Goal: Task Accomplishment & Management: Complete application form

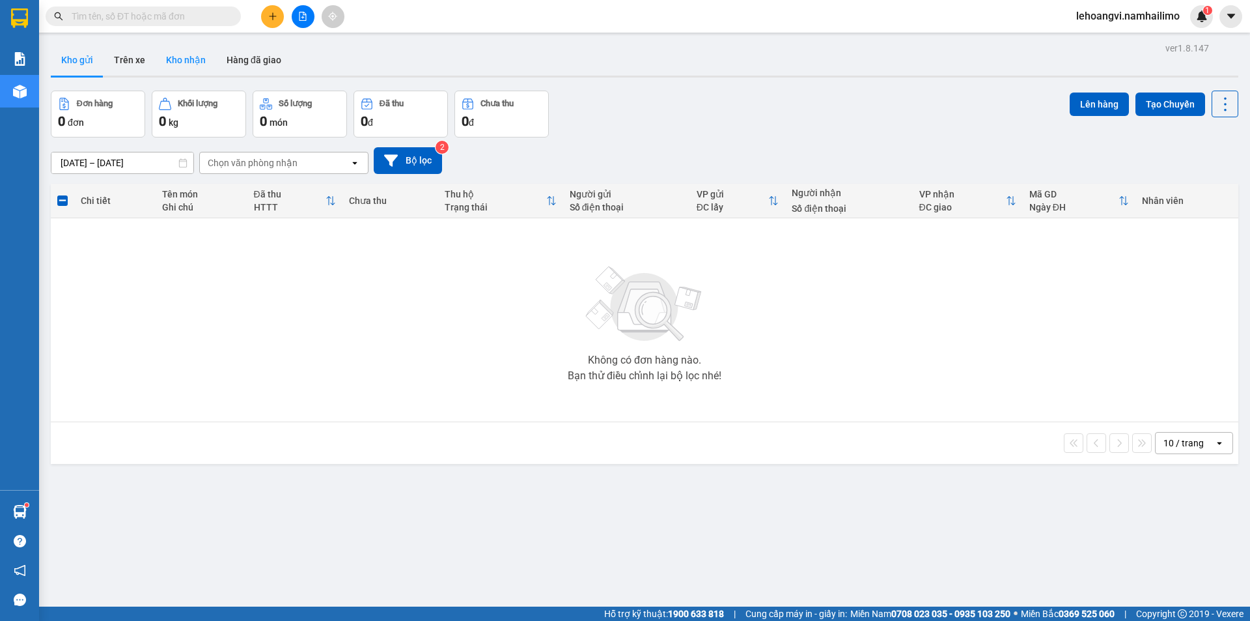
click at [194, 63] on button "Kho nhận" at bounding box center [186, 59] width 61 height 31
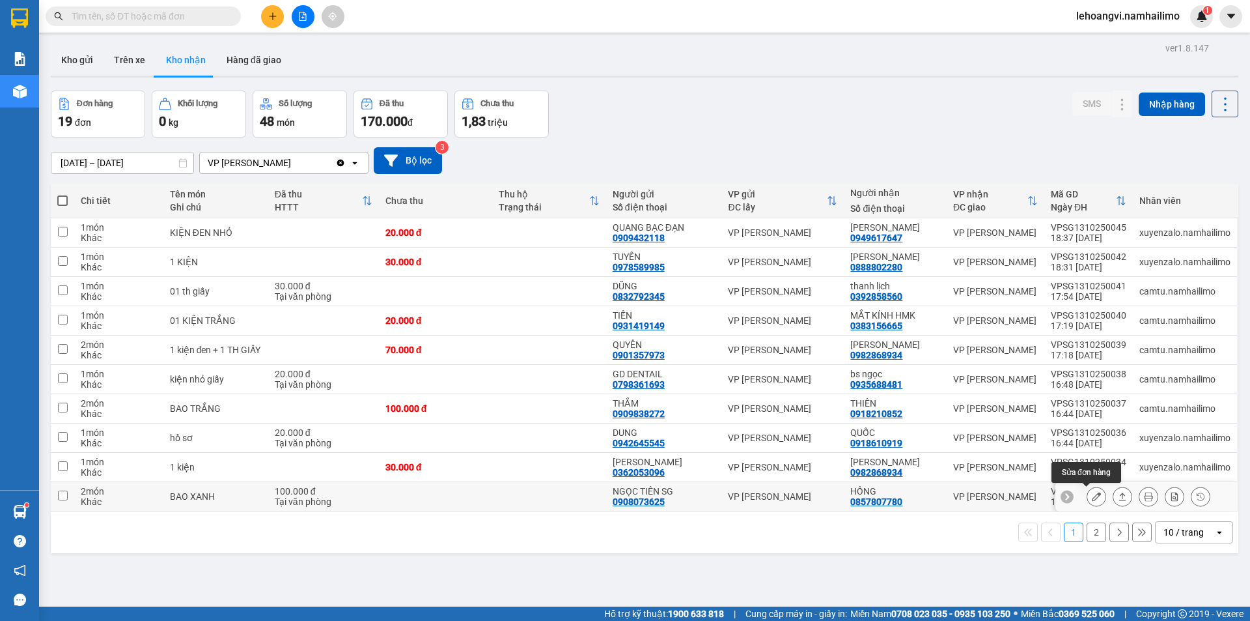
click at [1095, 495] on button at bounding box center [1096, 496] width 18 height 23
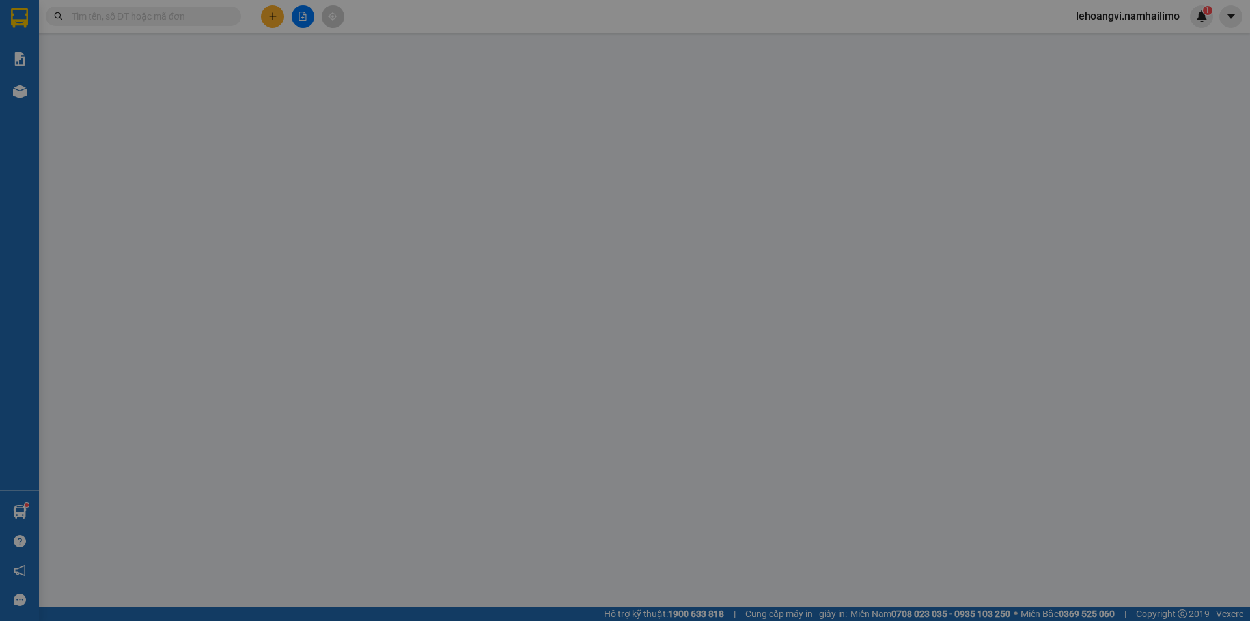
type input "0908073625"
type input "NGỌC TIÊN SG"
type input "0857807780"
type input "HỒNG"
type input "100.000"
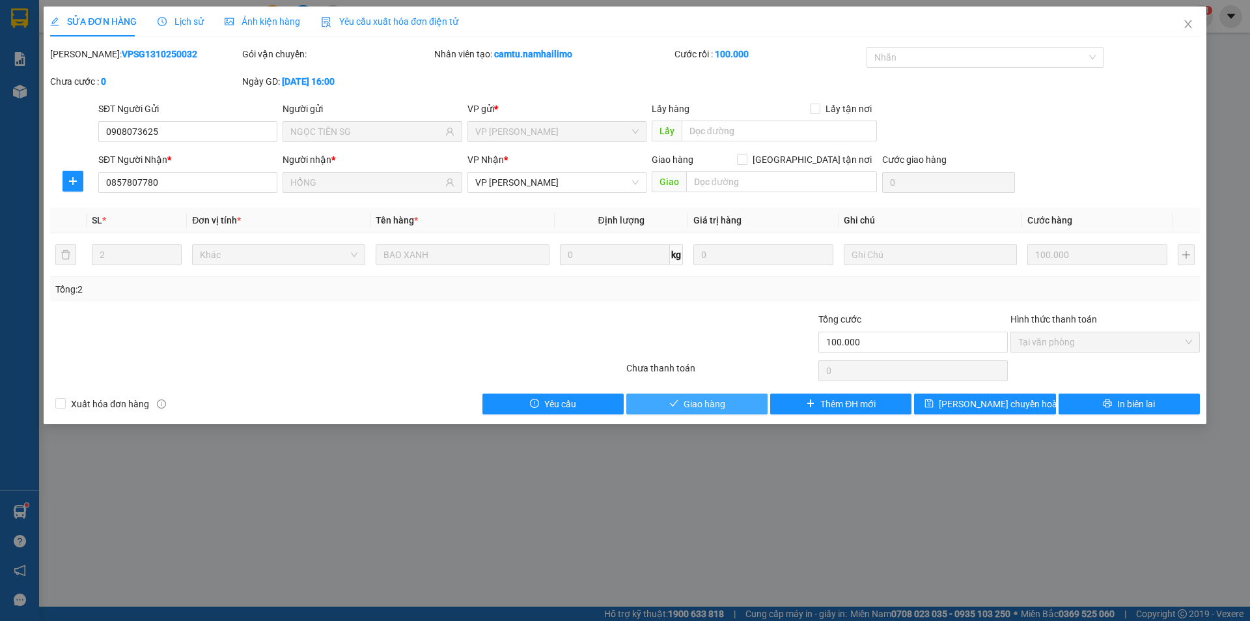
click at [705, 402] on span "Giao hàng" at bounding box center [705, 404] width 42 height 14
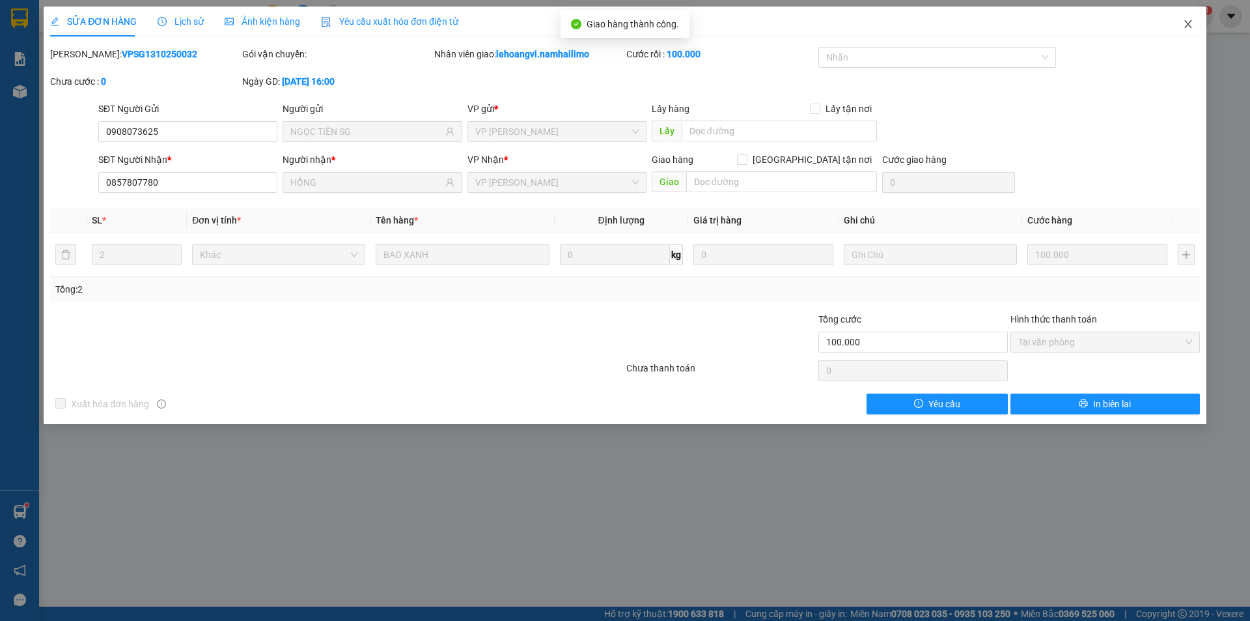
click at [1188, 26] on icon "close" at bounding box center [1187, 24] width 7 height 8
click at [1188, 26] on div "lehoangvi.namhailimo 1" at bounding box center [1139, 16] width 147 height 23
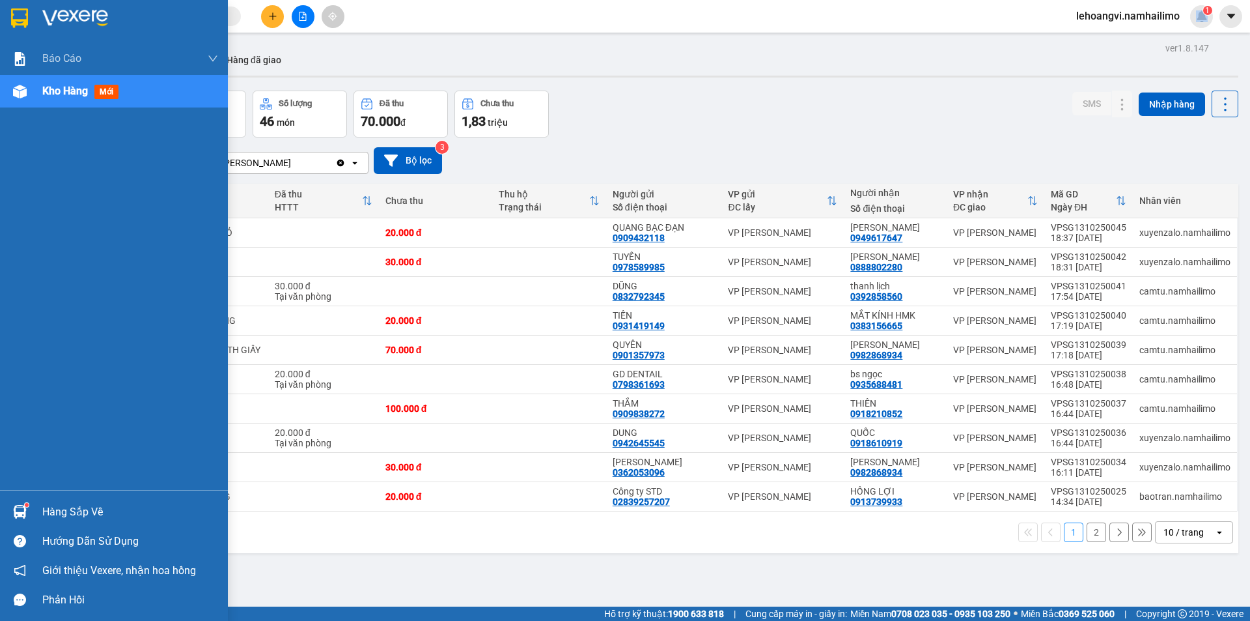
click at [44, 505] on div "Hàng sắp về" at bounding box center [130, 512] width 176 height 20
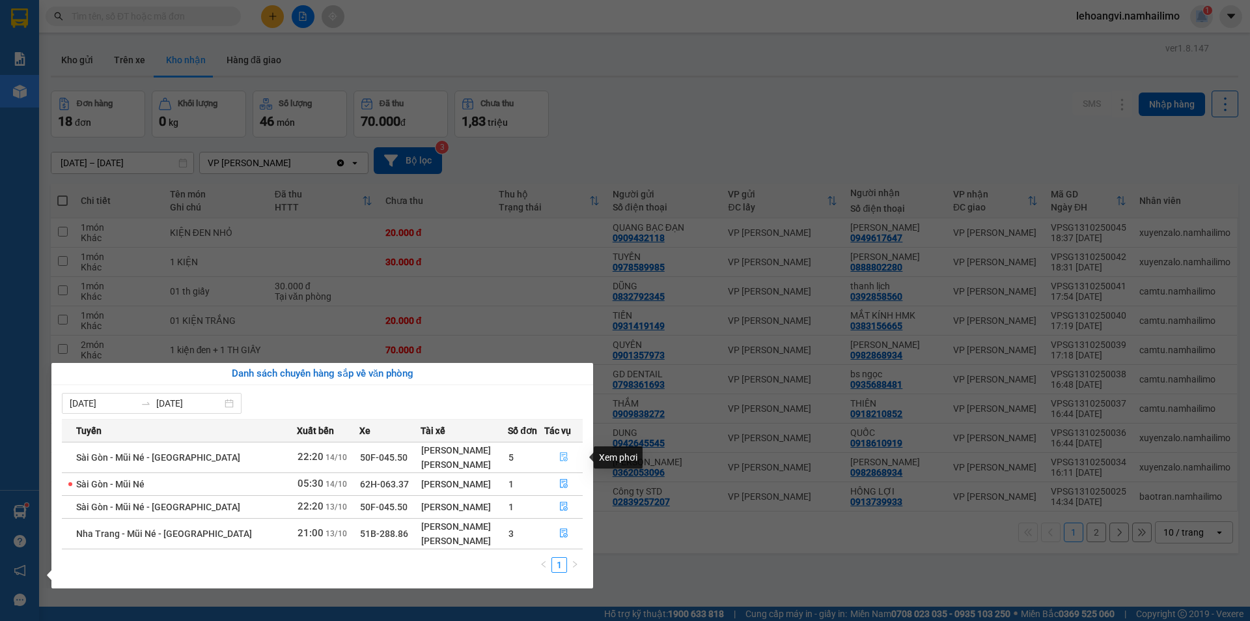
click at [563, 456] on icon "file-done" at bounding box center [563, 456] width 9 height 9
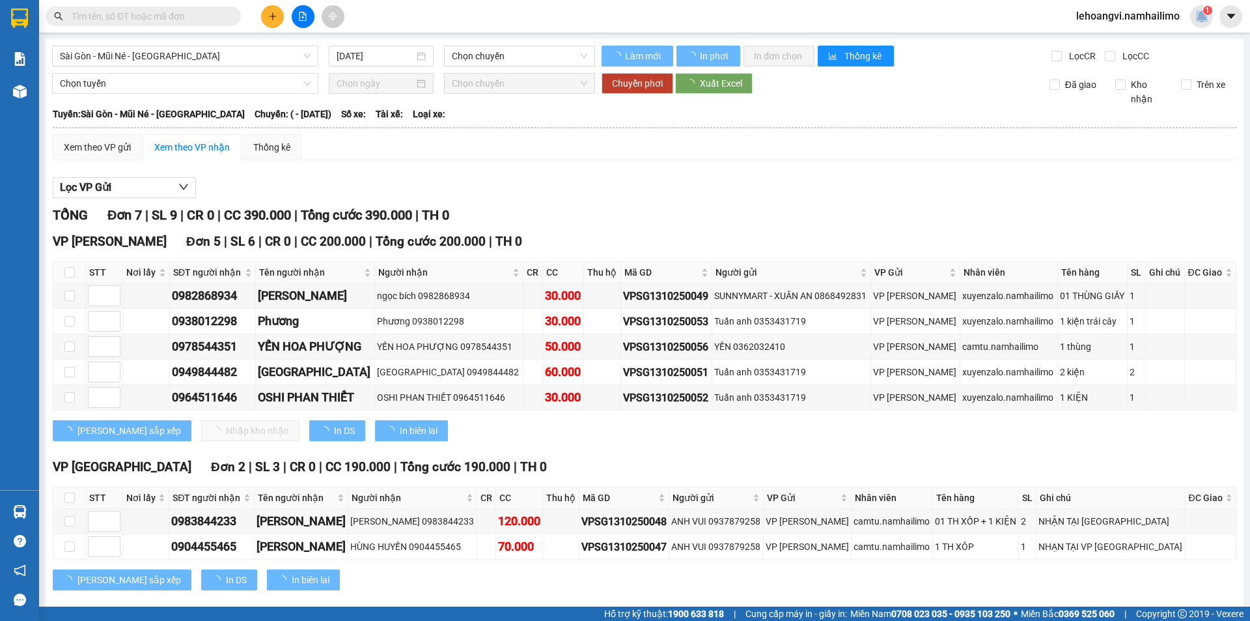
type input "[DATE]"
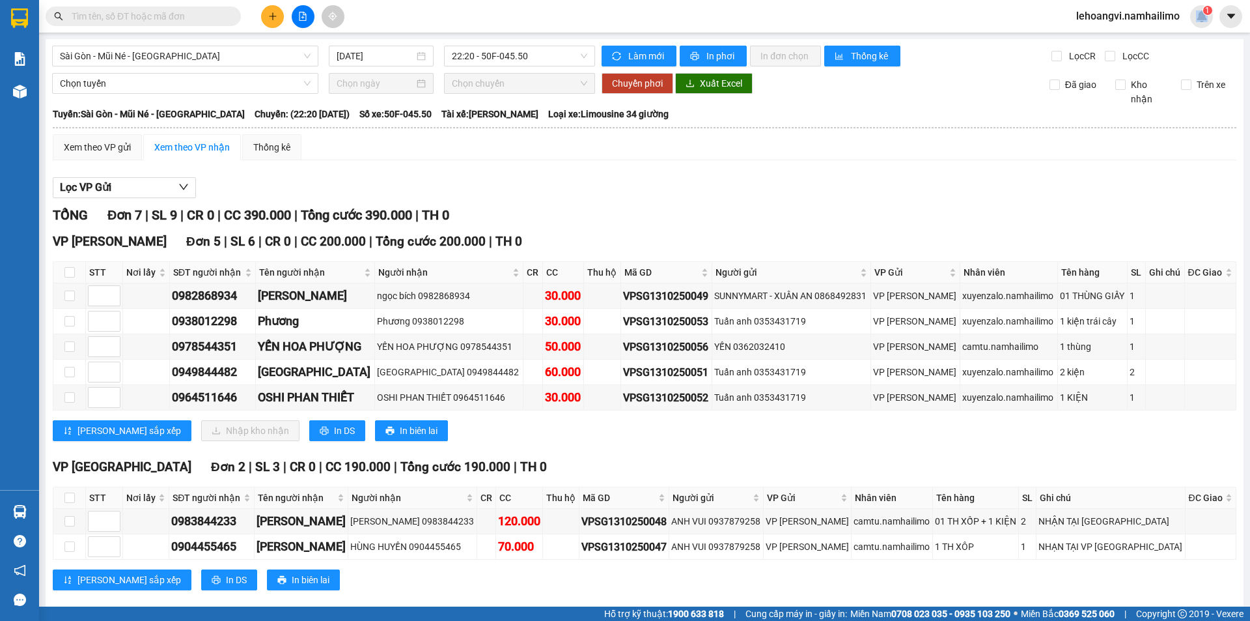
click at [62, 266] on th at bounding box center [69, 272] width 33 height 21
click at [67, 273] on input "checkbox" at bounding box center [69, 272] width 10 height 10
checkbox input "true"
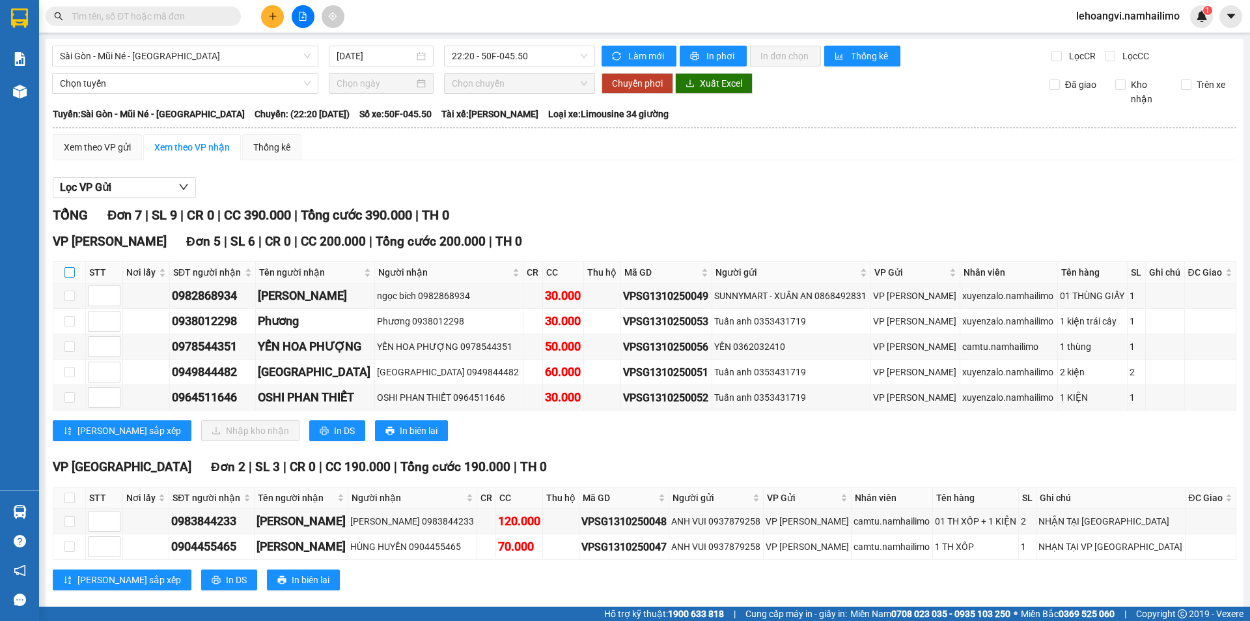
checkbox input "true"
click at [67, 273] on input "checkbox" at bounding box center [69, 272] width 10 height 10
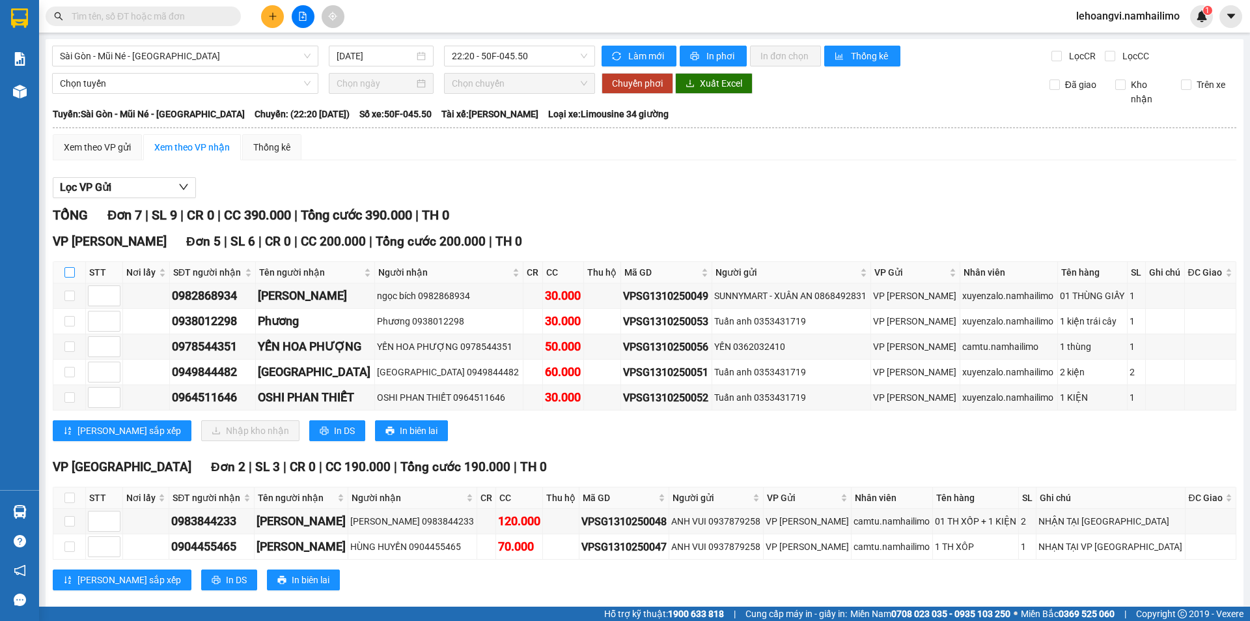
checkbox input "false"
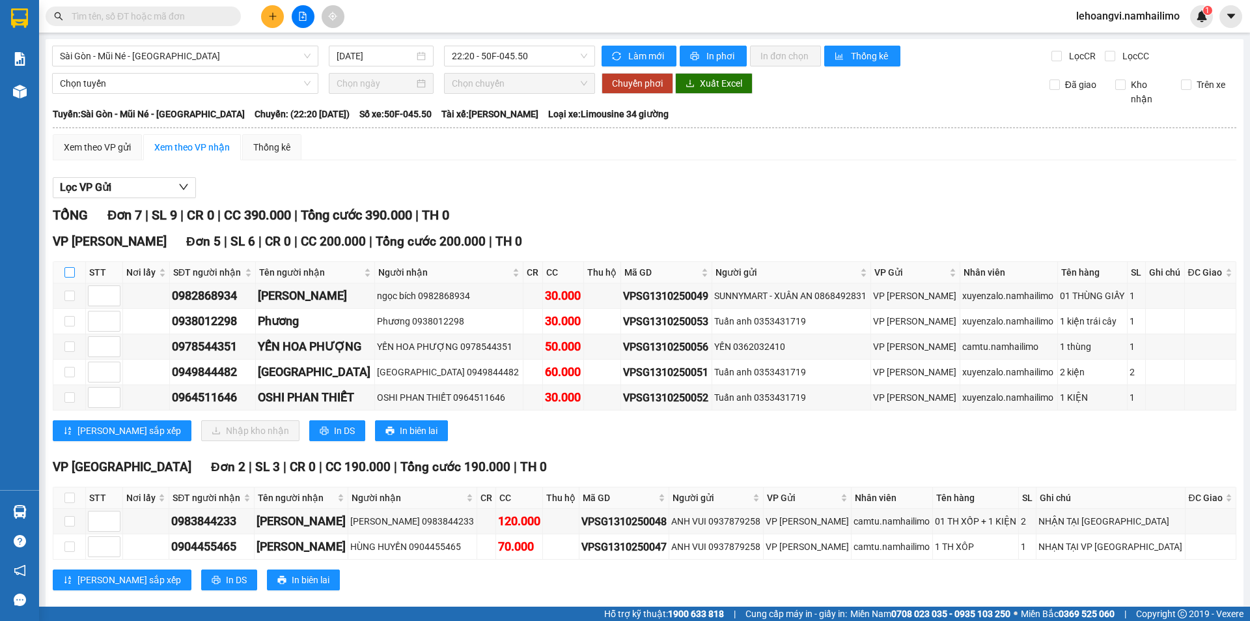
checkbox input "false"
click at [72, 271] on input "checkbox" at bounding box center [69, 272] width 10 height 10
checkbox input "true"
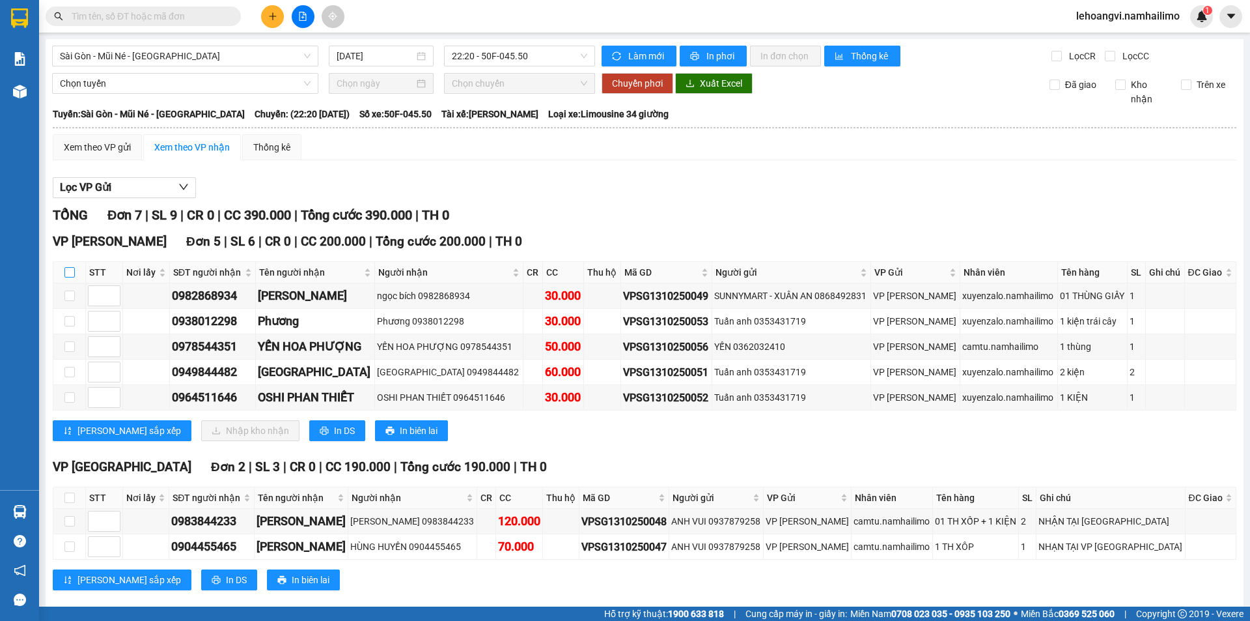
checkbox input "true"
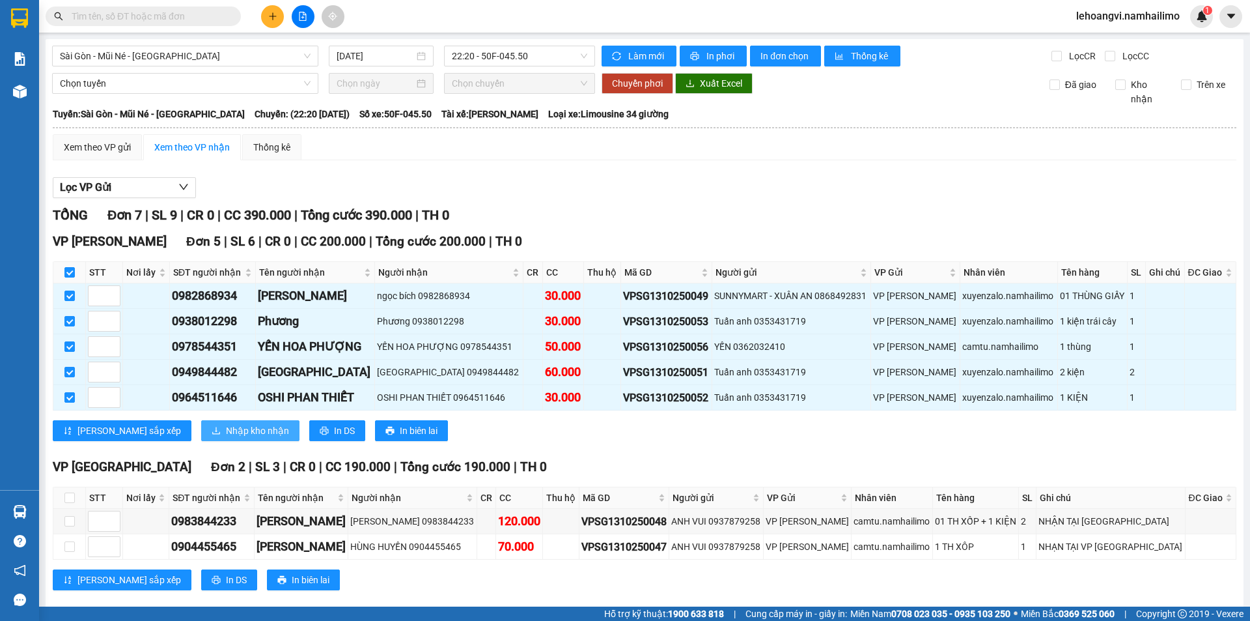
click at [226, 430] on span "Nhập kho nhận" at bounding box center [257, 430] width 63 height 14
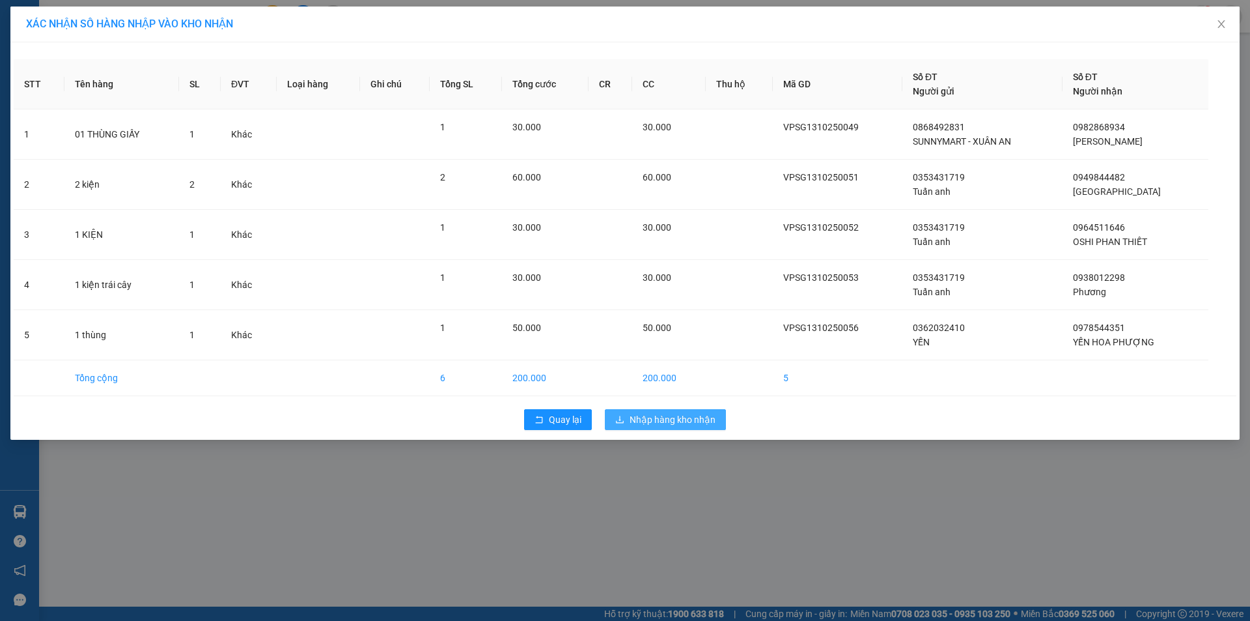
click at [673, 425] on span "Nhập hàng kho nhận" at bounding box center [673, 419] width 86 height 14
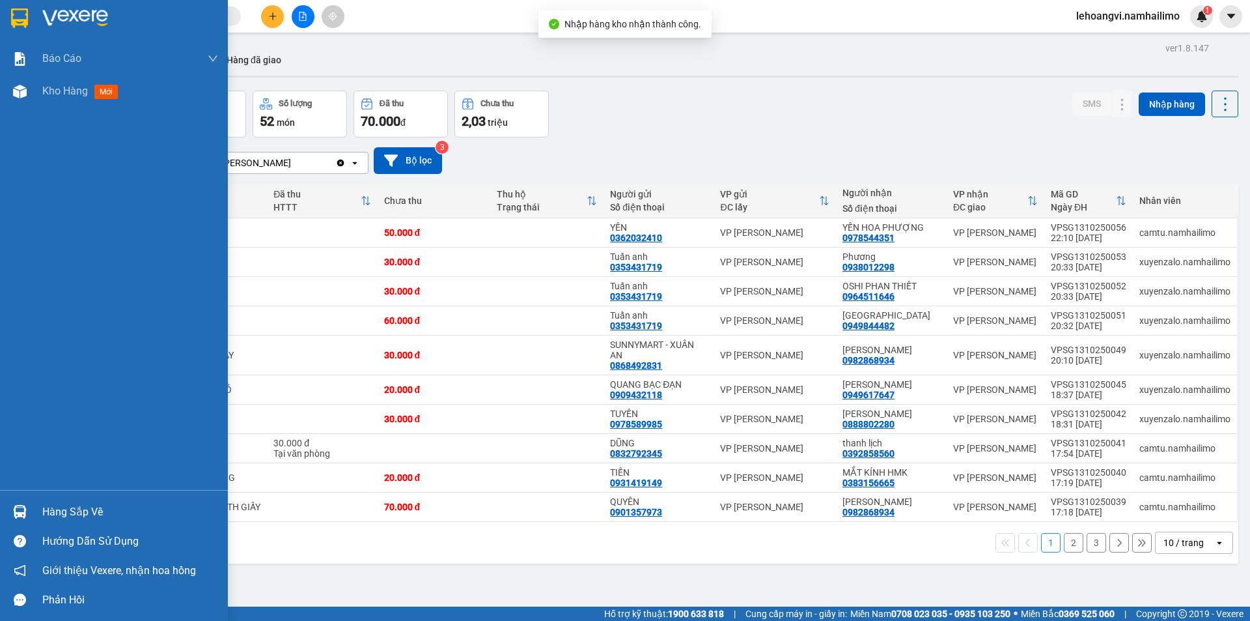
click at [21, 512] on img at bounding box center [20, 512] width 14 height 14
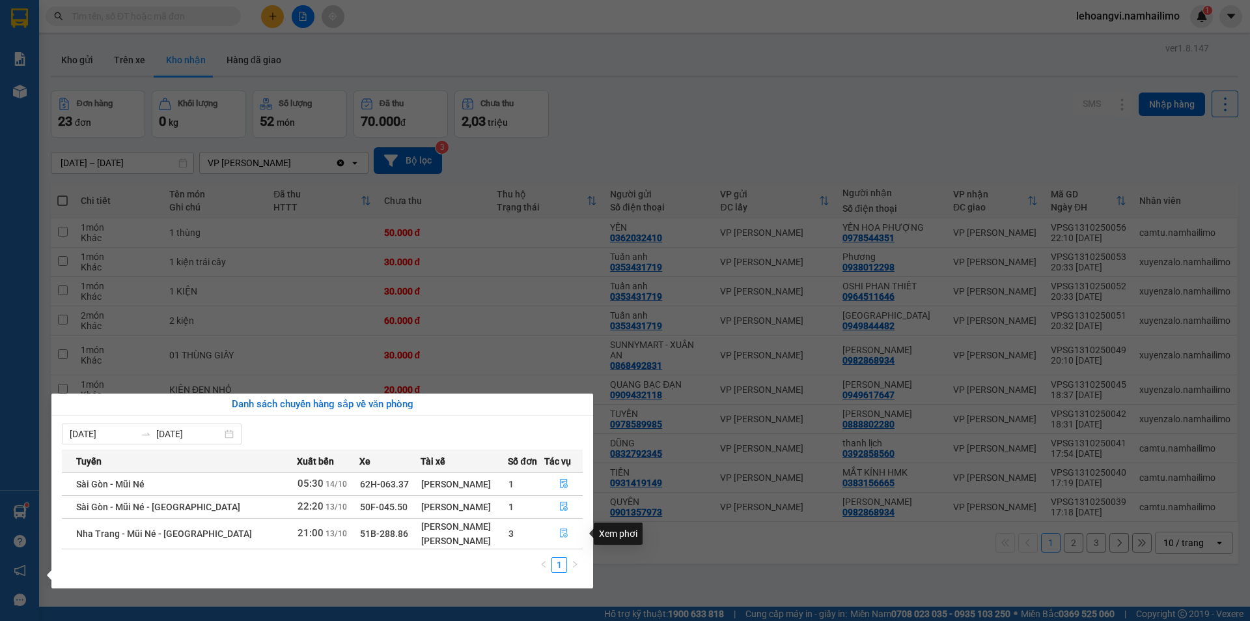
click at [567, 538] on button "button" at bounding box center [563, 533] width 37 height 21
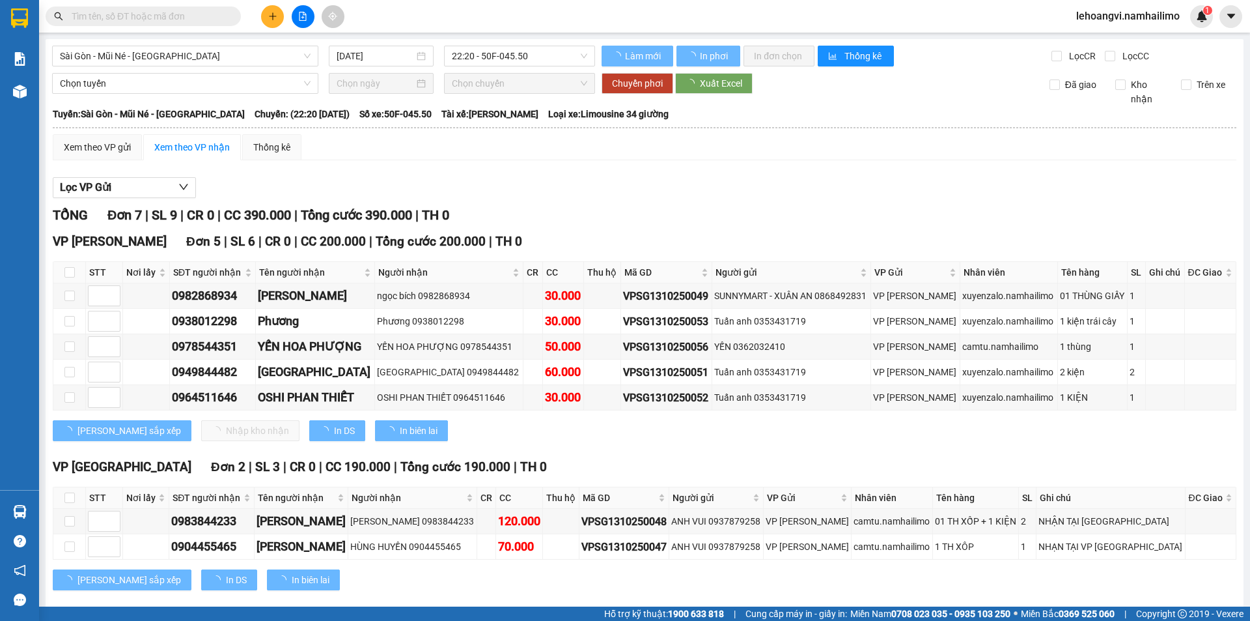
type input "[DATE]"
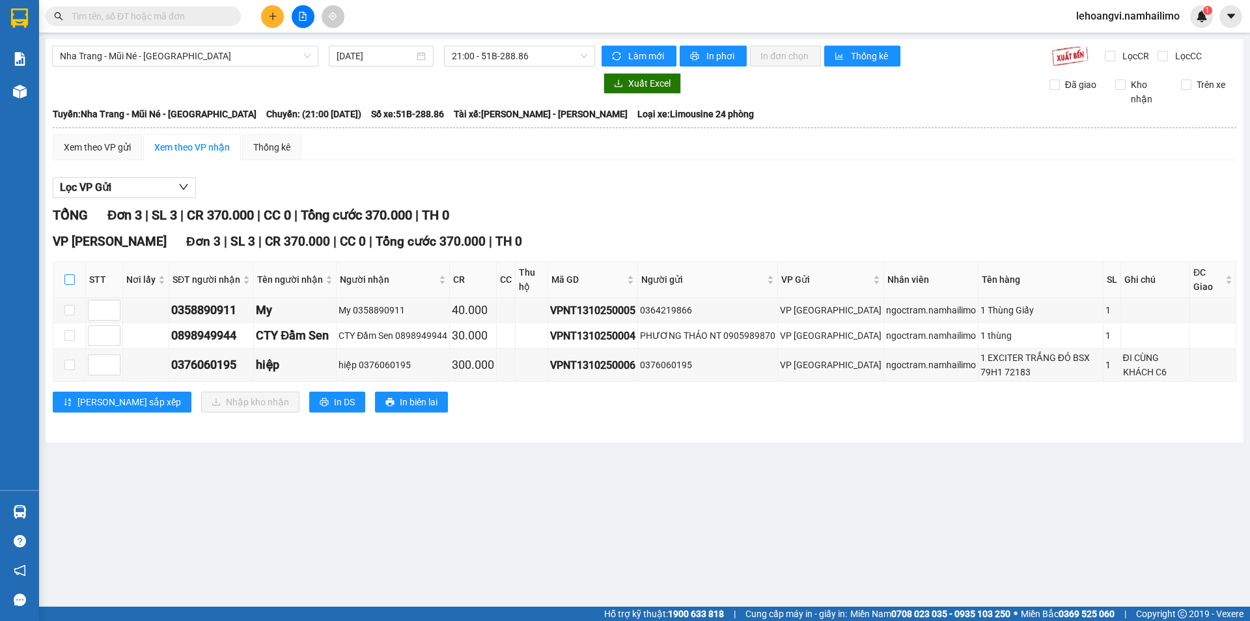
click at [68, 276] on input "checkbox" at bounding box center [69, 279] width 10 height 10
checkbox input "true"
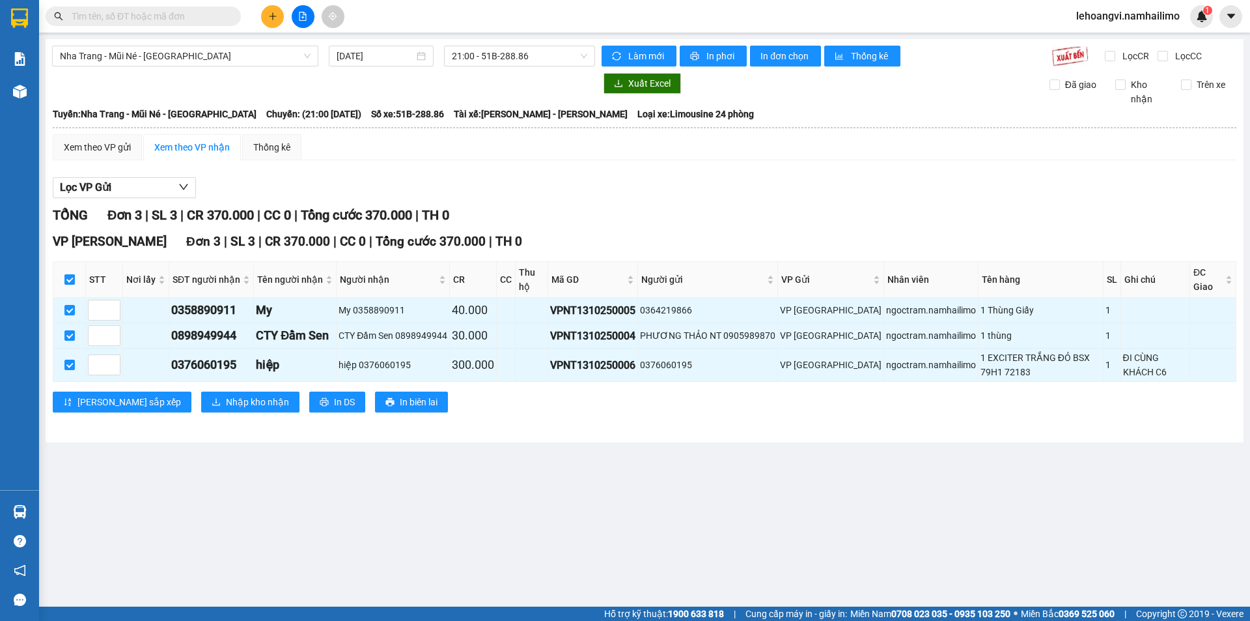
click at [70, 281] on input "checkbox" at bounding box center [69, 279] width 10 height 10
checkbox input "false"
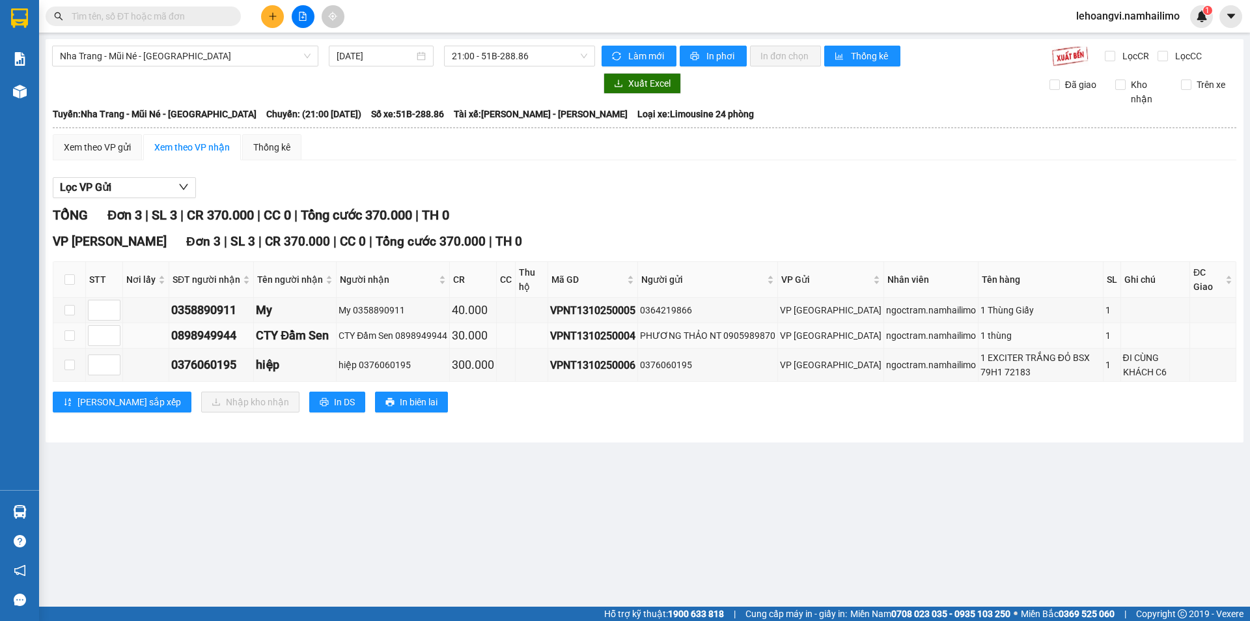
click at [575, 339] on div "VPNT1310250004" at bounding box center [592, 336] width 85 height 16
copy div "VPNT1310250004"
click at [1155, 496] on main "[GEOGRAPHIC_DATA] - Mũi Né - [GEOGRAPHIC_DATA] [DATE] 21:00 - 51B-288.86 Làm mớ…" at bounding box center [625, 303] width 1250 height 606
click at [430, 542] on main "[GEOGRAPHIC_DATA] - Mũi Né - [GEOGRAPHIC_DATA] [DATE] 21:00 - 51B-288.86 Làm mớ…" at bounding box center [625, 303] width 1250 height 606
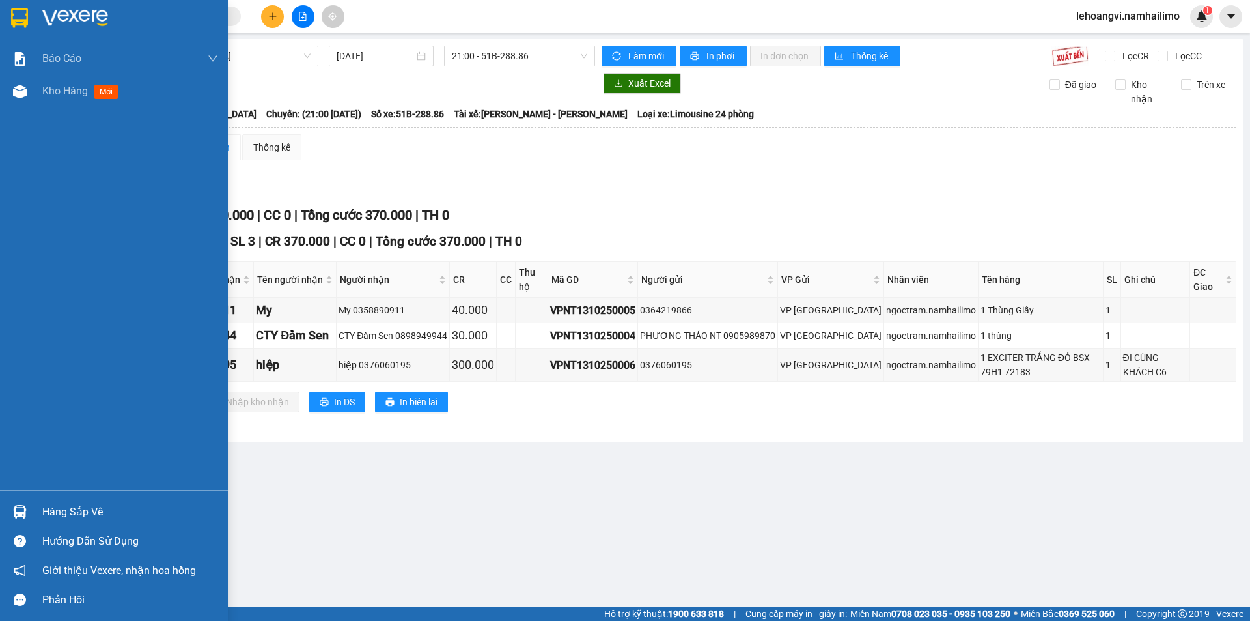
click at [27, 510] on div at bounding box center [19, 511] width 23 height 23
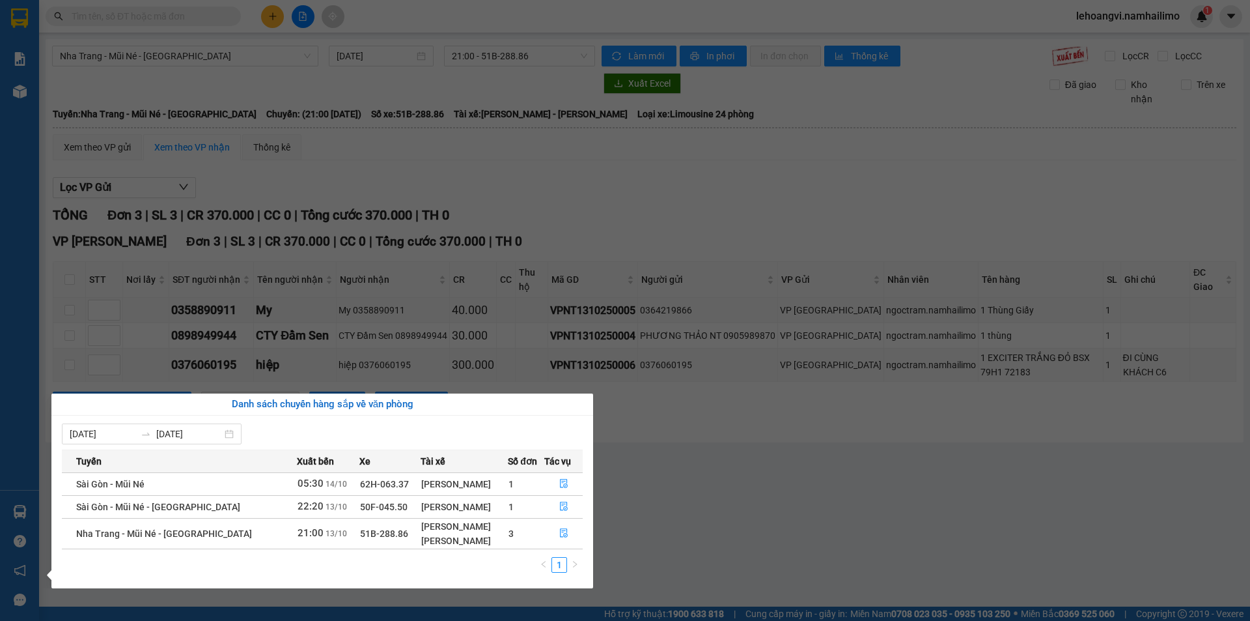
click at [522, 329] on section "Kết quả tìm kiếm ( 0 ) Bộ lọc No Data lehoangvi.namhailimo 1 Báo cáo Báo cáo dò…" at bounding box center [625, 310] width 1250 height 621
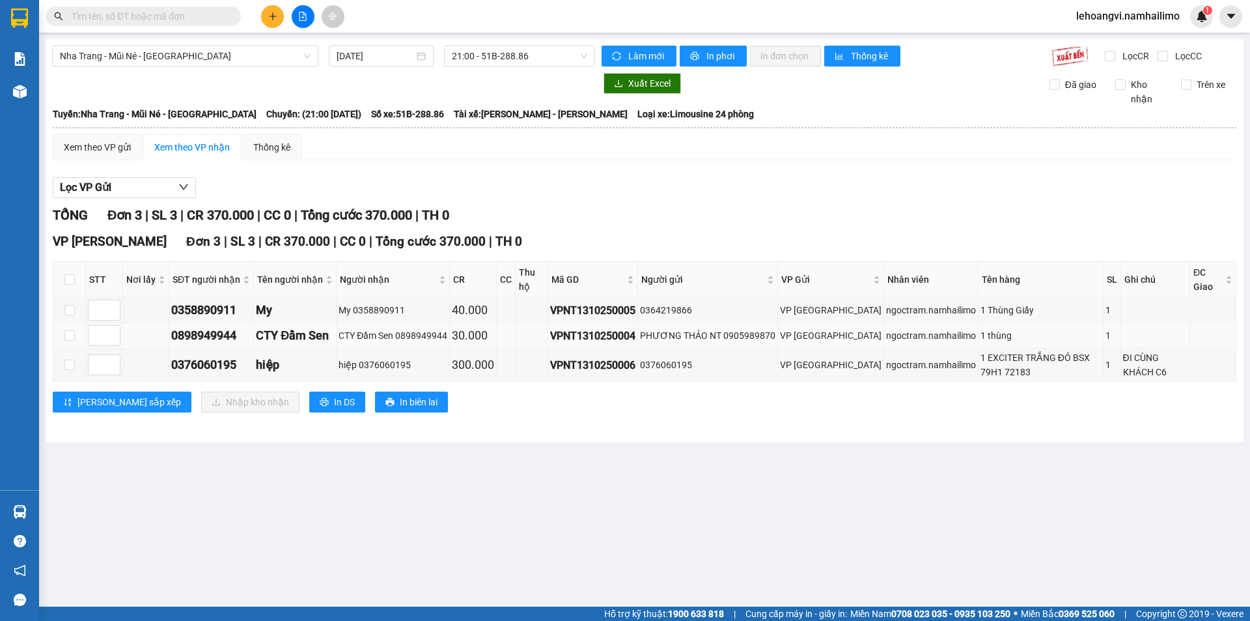
click at [570, 335] on div "VPNT1310250004" at bounding box center [592, 336] width 85 height 16
copy div "VPNT1310250004"
click at [154, 20] on input "text" at bounding box center [149, 16] width 154 height 14
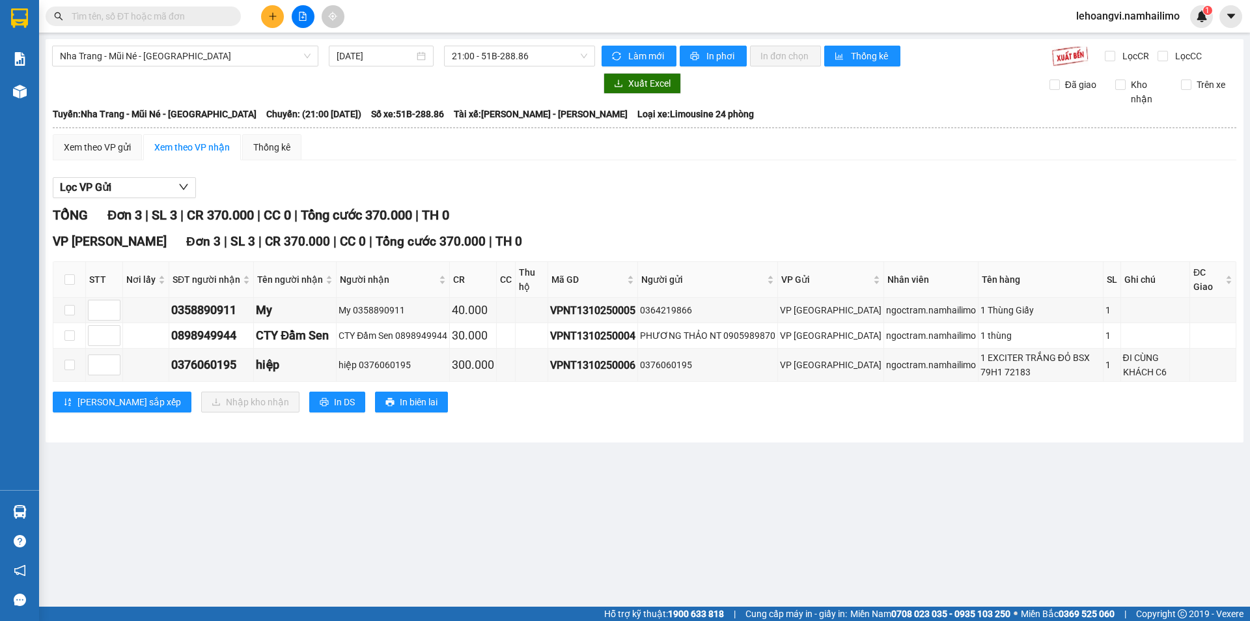
paste input "VPNT1310250004"
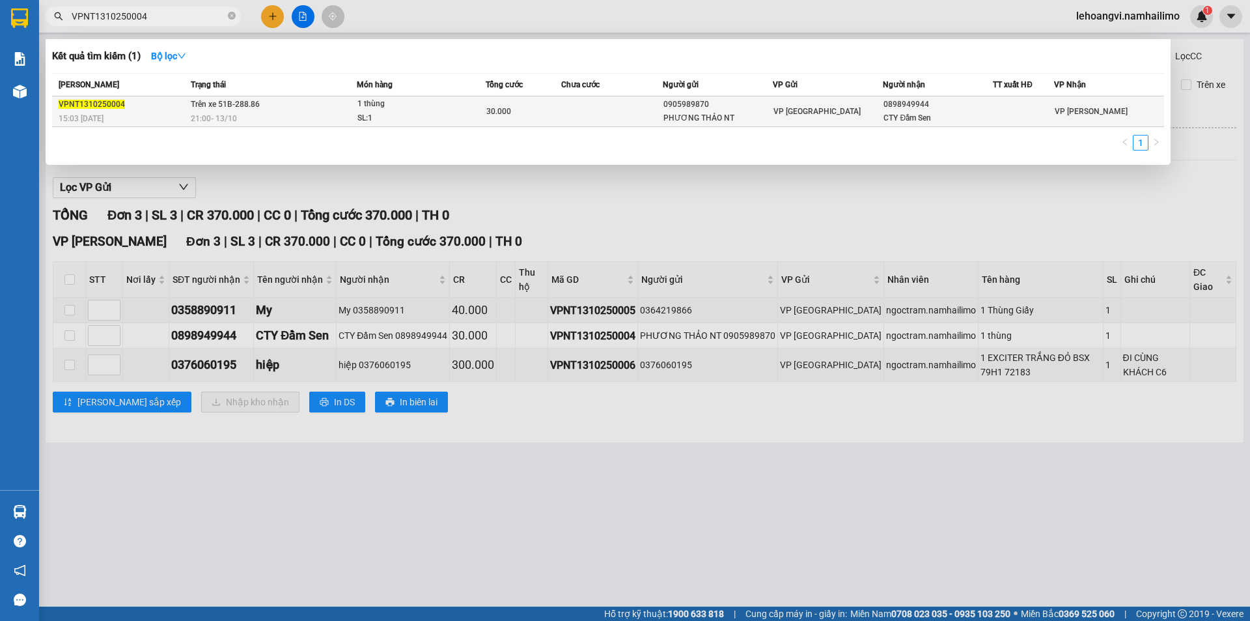
type input "VPNT1310250004"
click at [1072, 109] on span "VP [PERSON_NAME]" at bounding box center [1091, 111] width 73 height 9
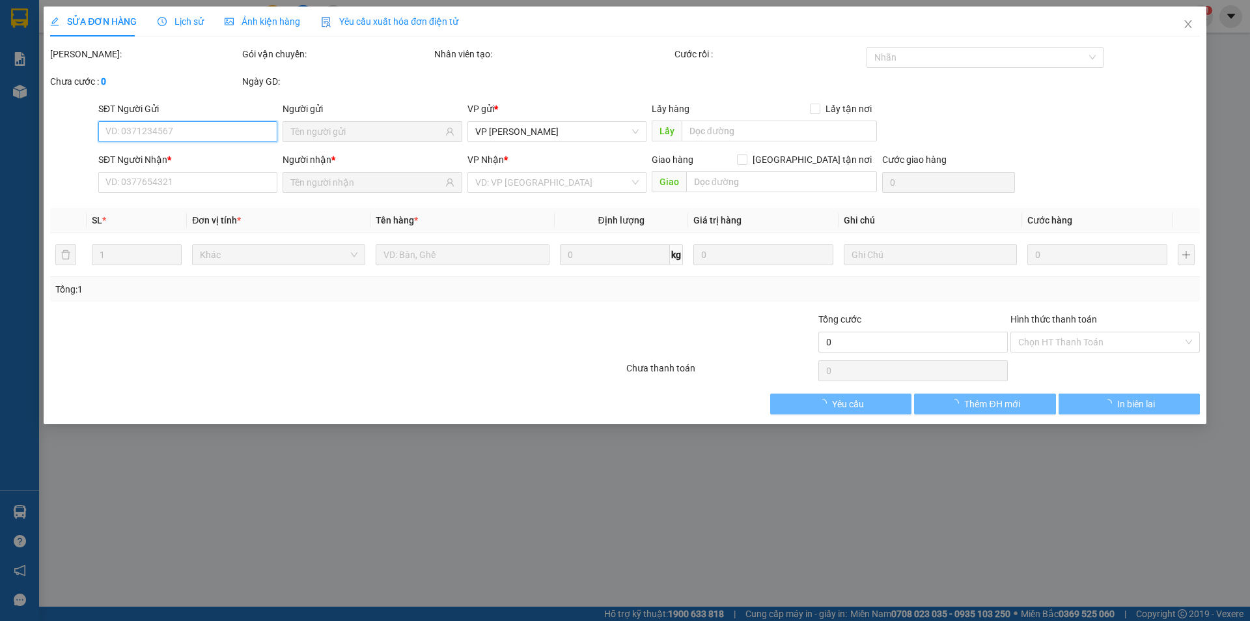
type input "0905989870"
type input "PHƯƠNG THẢO NT"
type input "0898949944"
type input "CTY Đầm Sen"
type input "30.000"
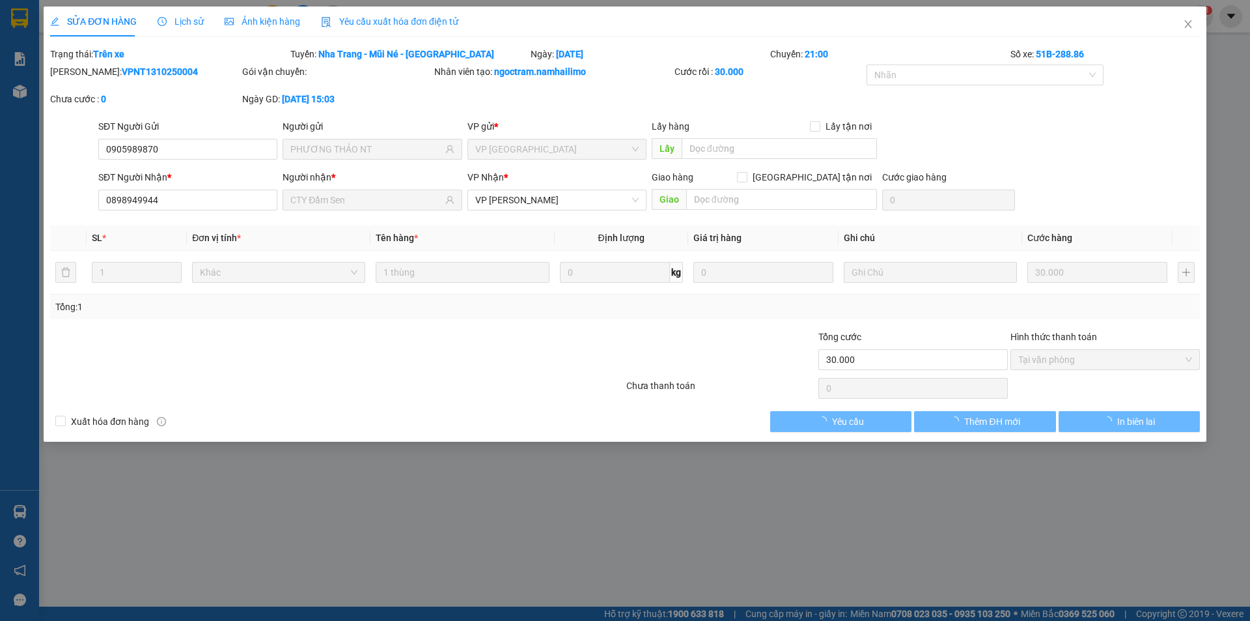
click at [165, 22] on icon "clock-circle" at bounding box center [162, 21] width 9 height 9
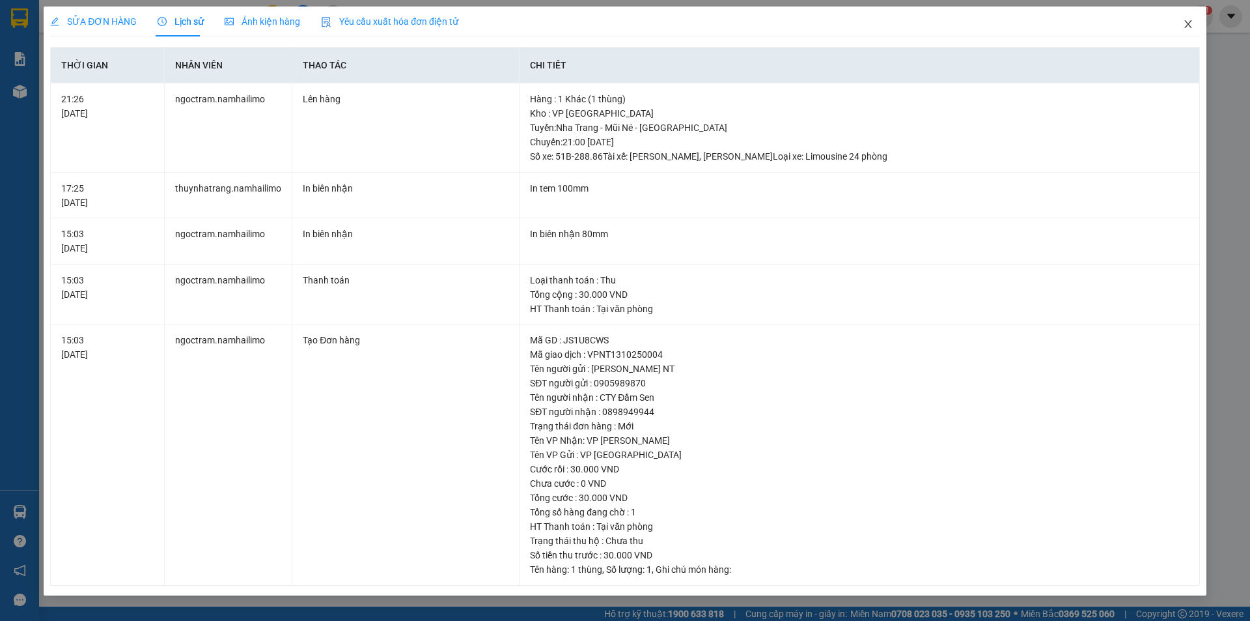
click at [1188, 20] on icon "close" at bounding box center [1188, 24] width 10 height 10
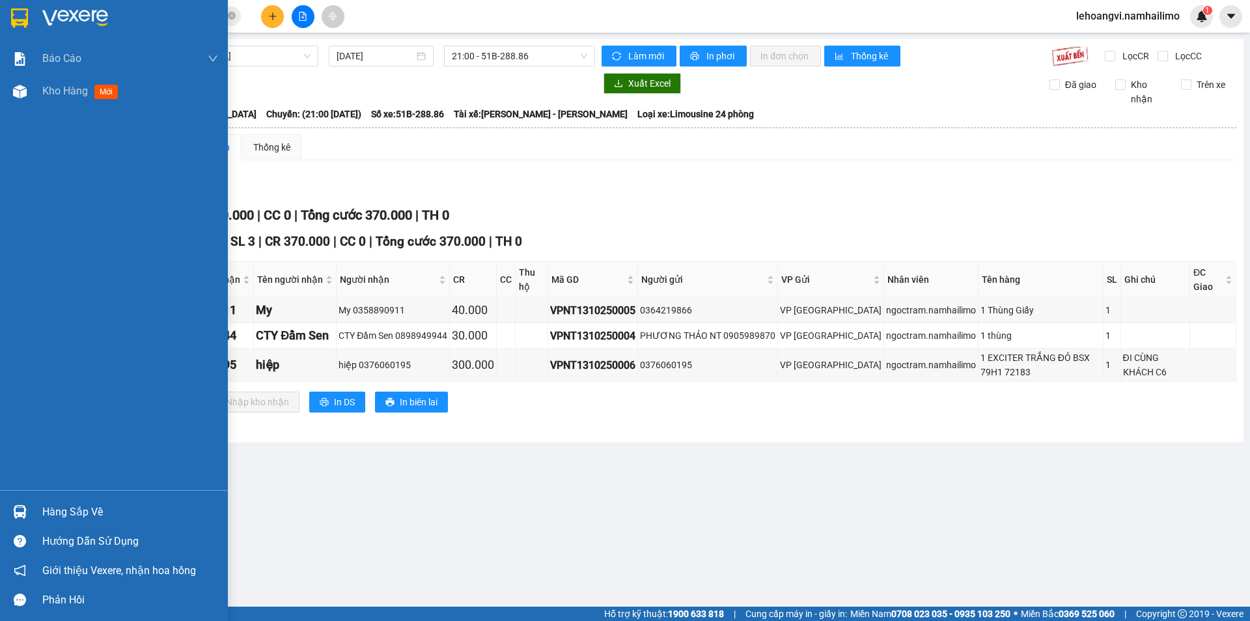
click at [33, 503] on div "Hàng sắp về" at bounding box center [114, 511] width 228 height 29
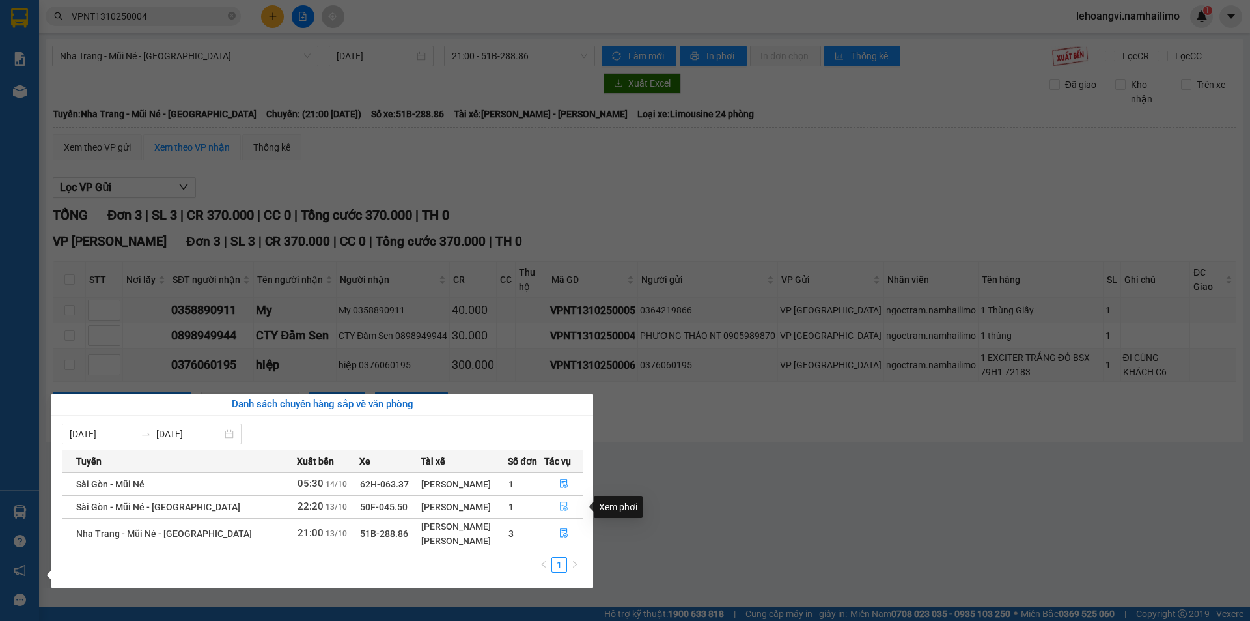
click at [567, 496] on button "button" at bounding box center [563, 506] width 37 height 21
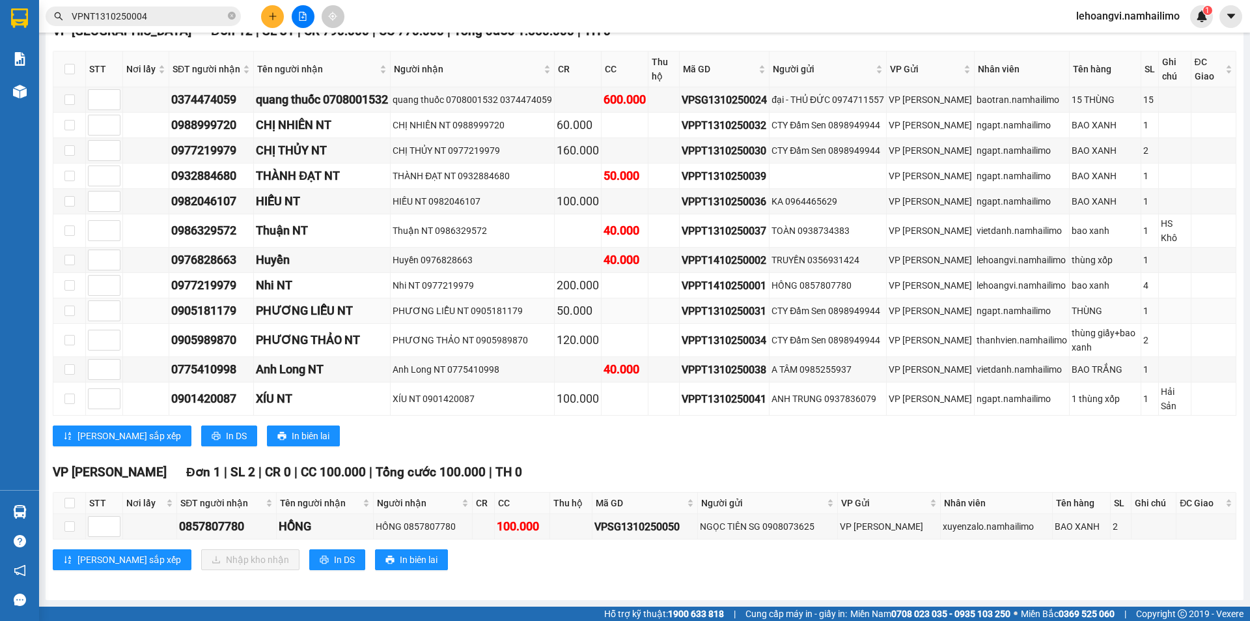
scroll to position [36, 0]
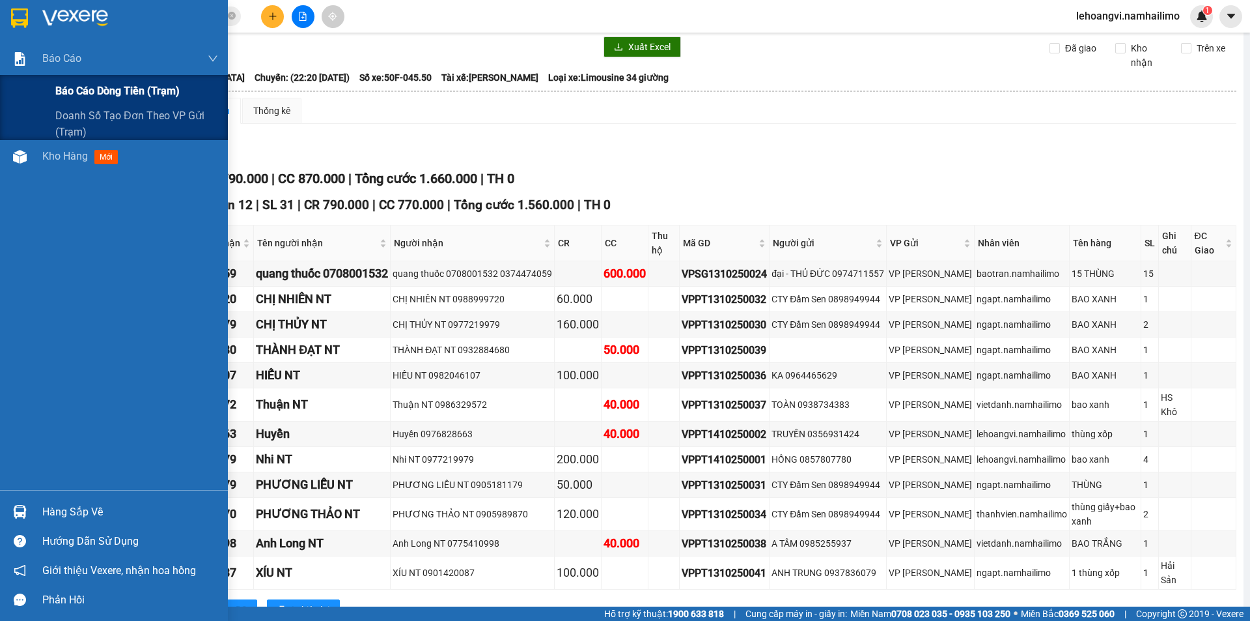
click at [67, 86] on span "Báo cáo dòng tiền (trạm)" at bounding box center [117, 91] width 124 height 16
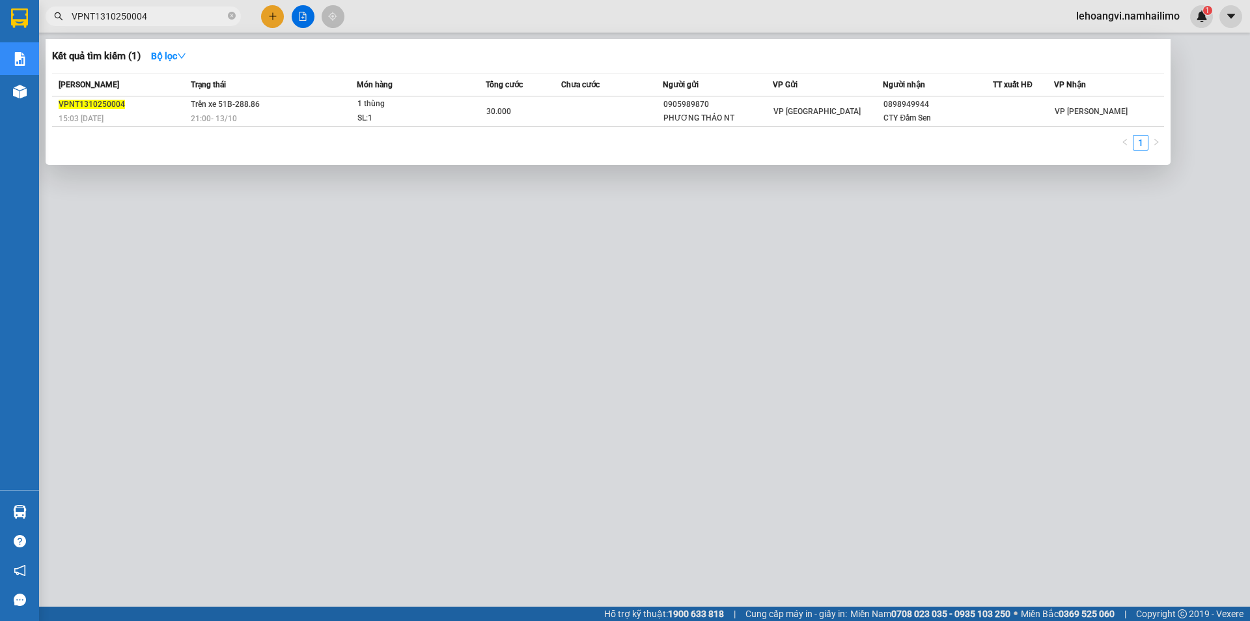
click at [169, 14] on input "VPNT1310250004" at bounding box center [149, 16] width 154 height 14
click at [156, 18] on input "0348623048" at bounding box center [149, 16] width 154 height 14
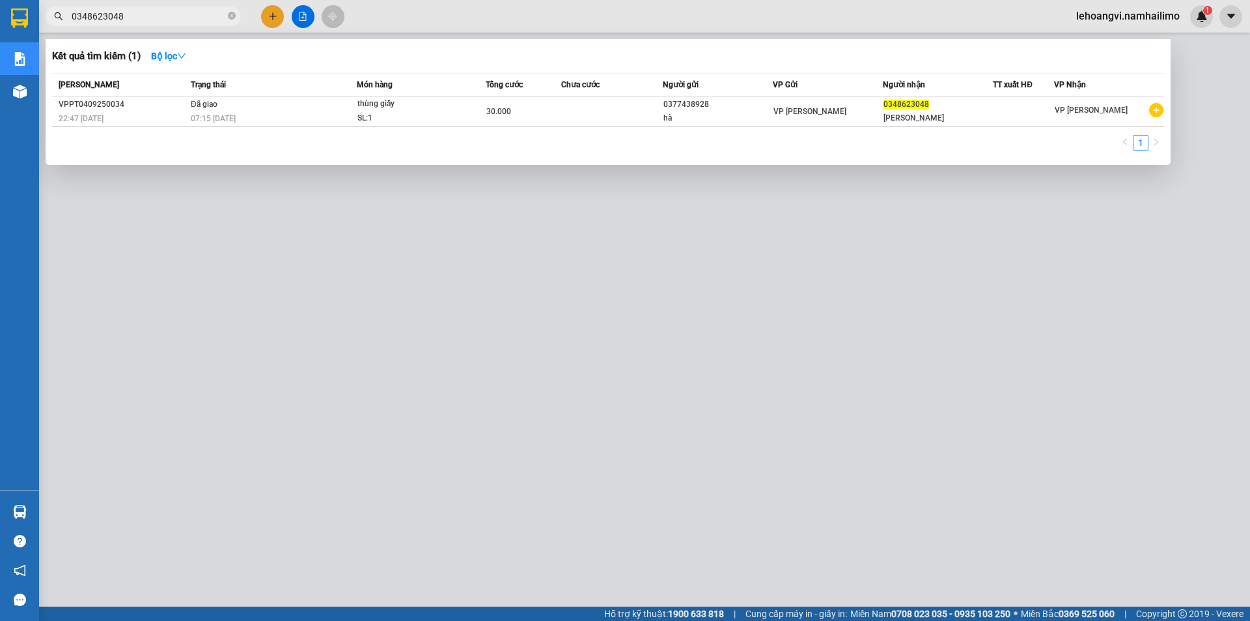
click at [156, 18] on input "0348623048" at bounding box center [149, 16] width 154 height 14
click at [1071, 359] on div at bounding box center [625, 310] width 1250 height 621
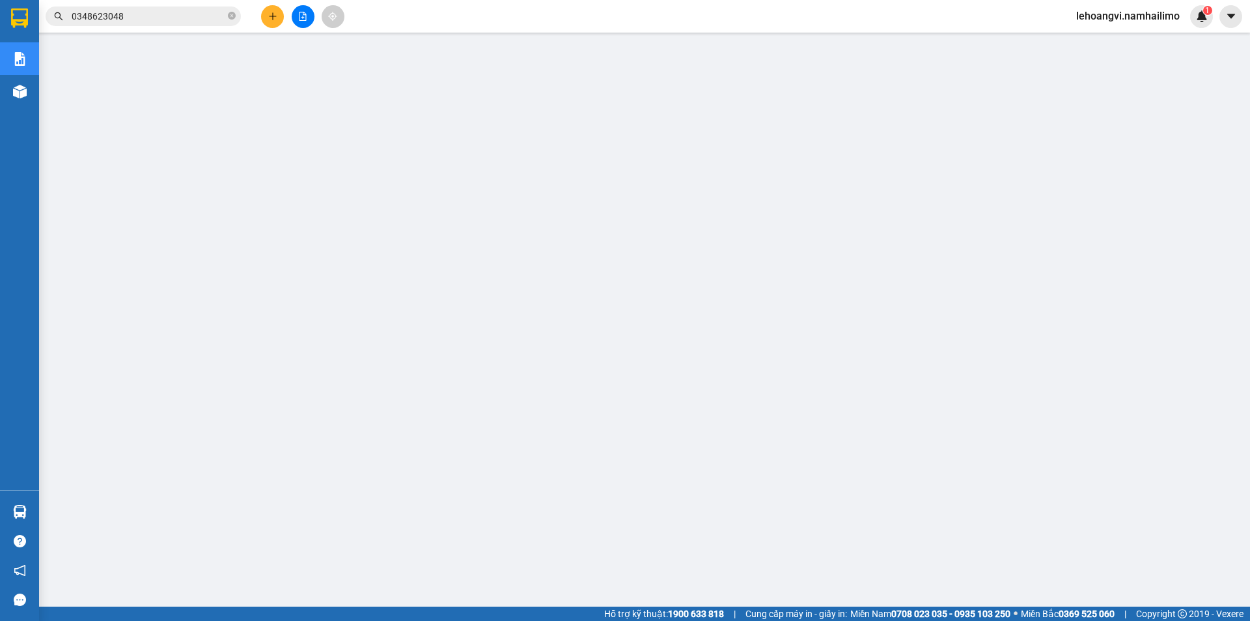
click at [194, 15] on input "0348623048" at bounding box center [149, 16] width 154 height 14
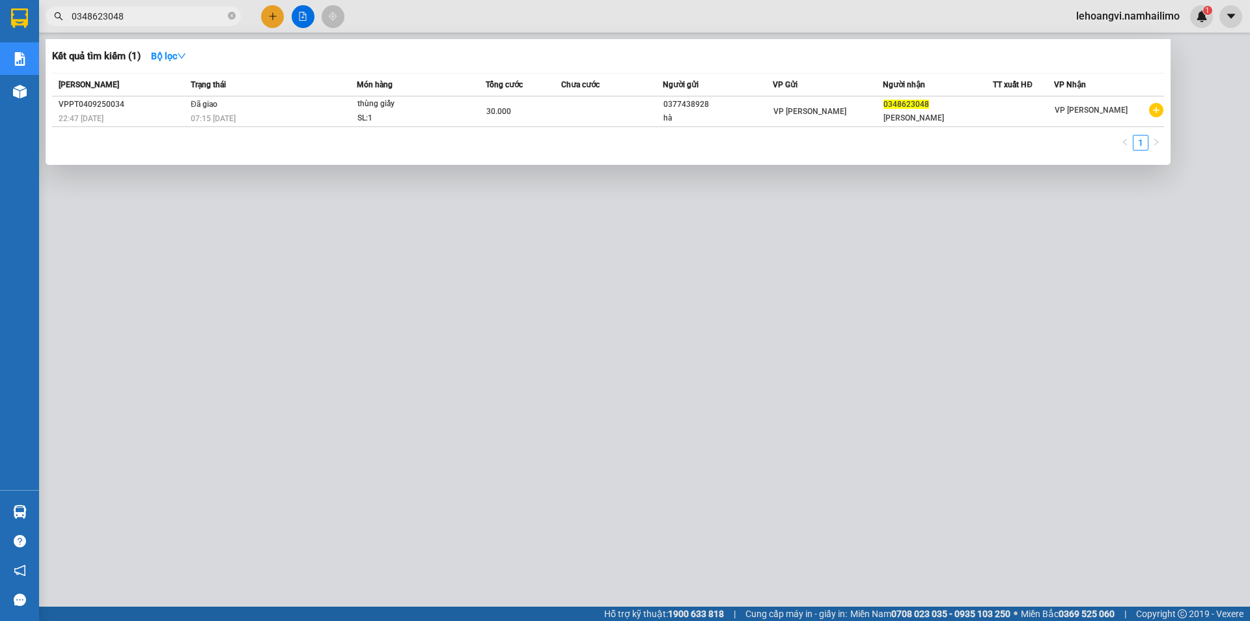
click at [194, 15] on input "0348623048" at bounding box center [149, 16] width 154 height 14
paste input "VPPT1310250042"
click at [1000, 367] on div at bounding box center [625, 310] width 1250 height 621
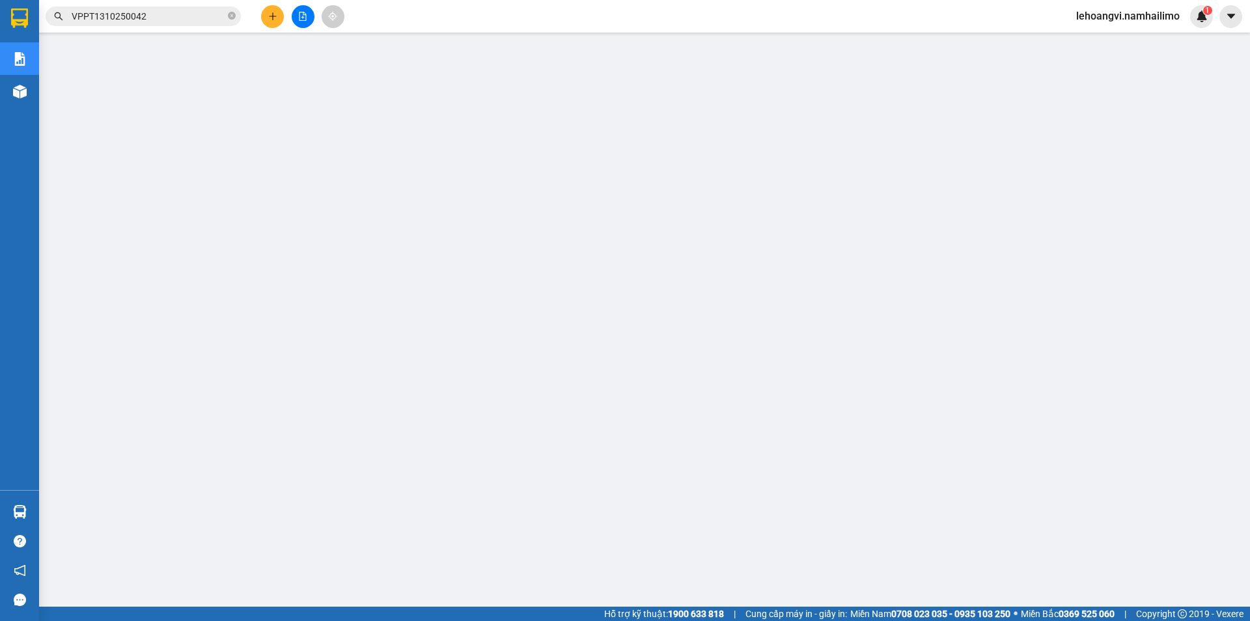
click at [166, 22] on input "VPPT1310250042" at bounding box center [149, 16] width 154 height 14
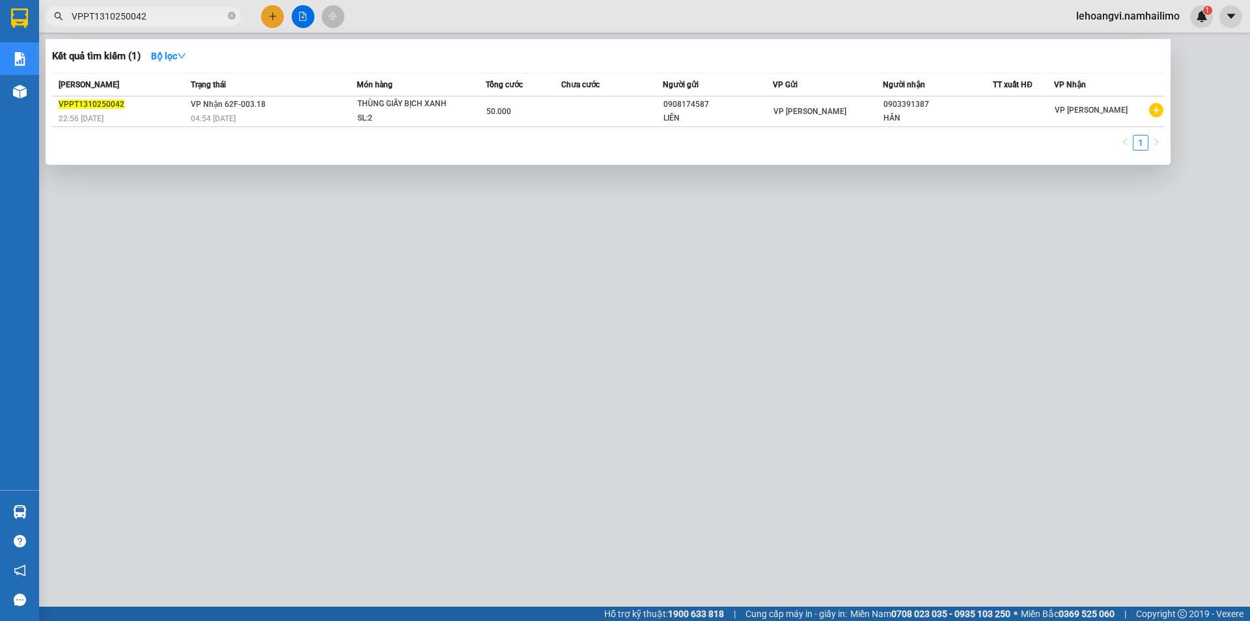
click at [166, 22] on input "VPPT1310250042" at bounding box center [149, 16] width 154 height 14
paste input "03"
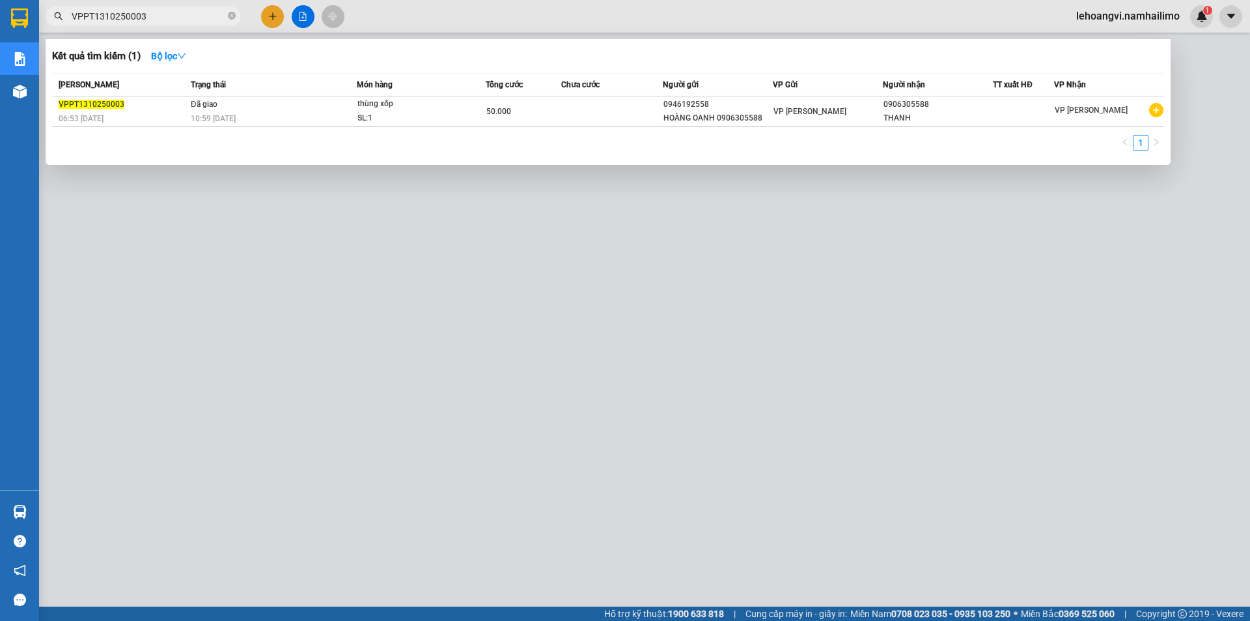
click at [1025, 377] on div at bounding box center [625, 310] width 1250 height 621
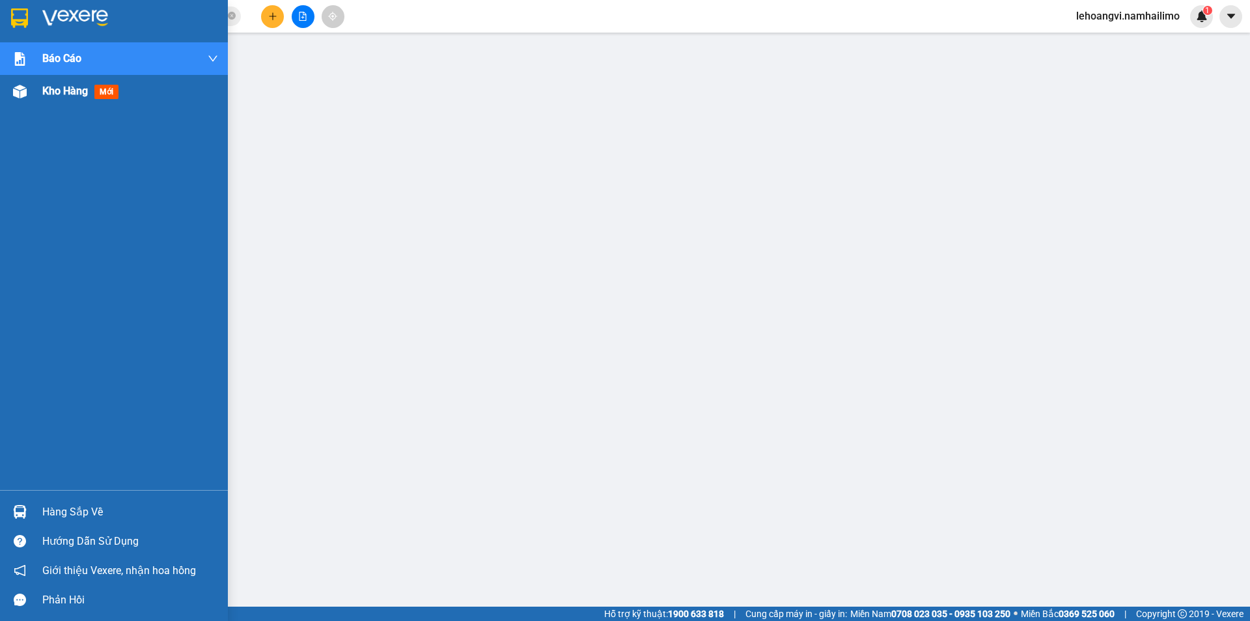
click at [92, 101] on div "Kho hàng mới" at bounding box center [130, 91] width 176 height 33
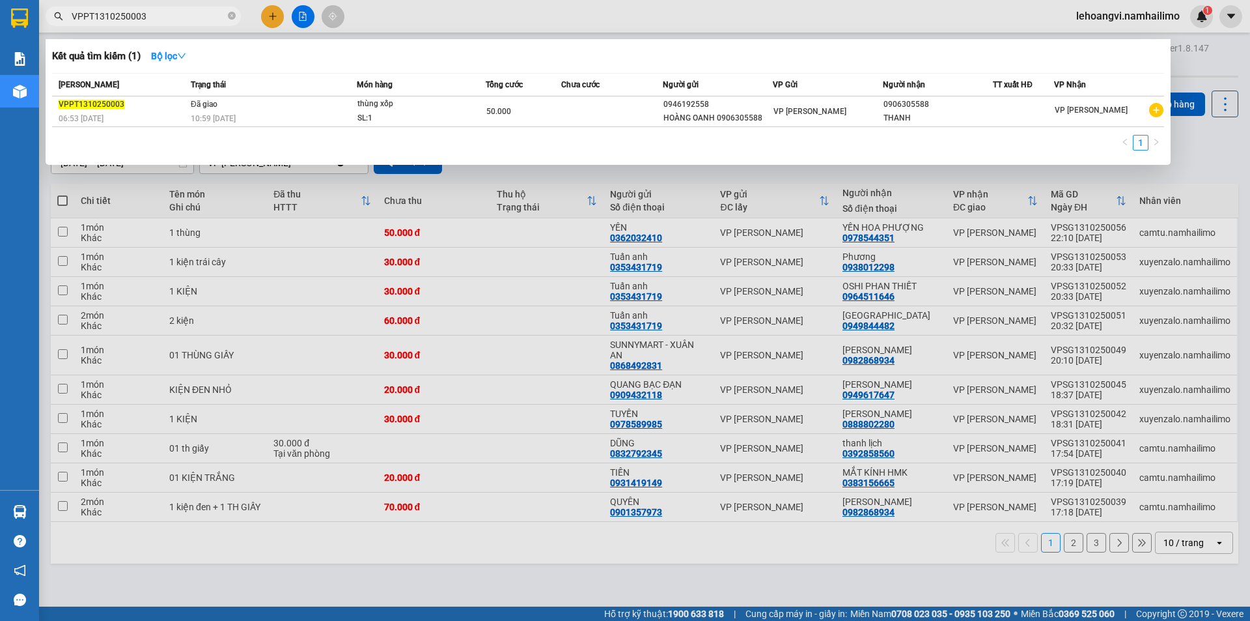
click at [193, 18] on input "VPPT1310250003" at bounding box center [149, 16] width 154 height 14
type input "u"
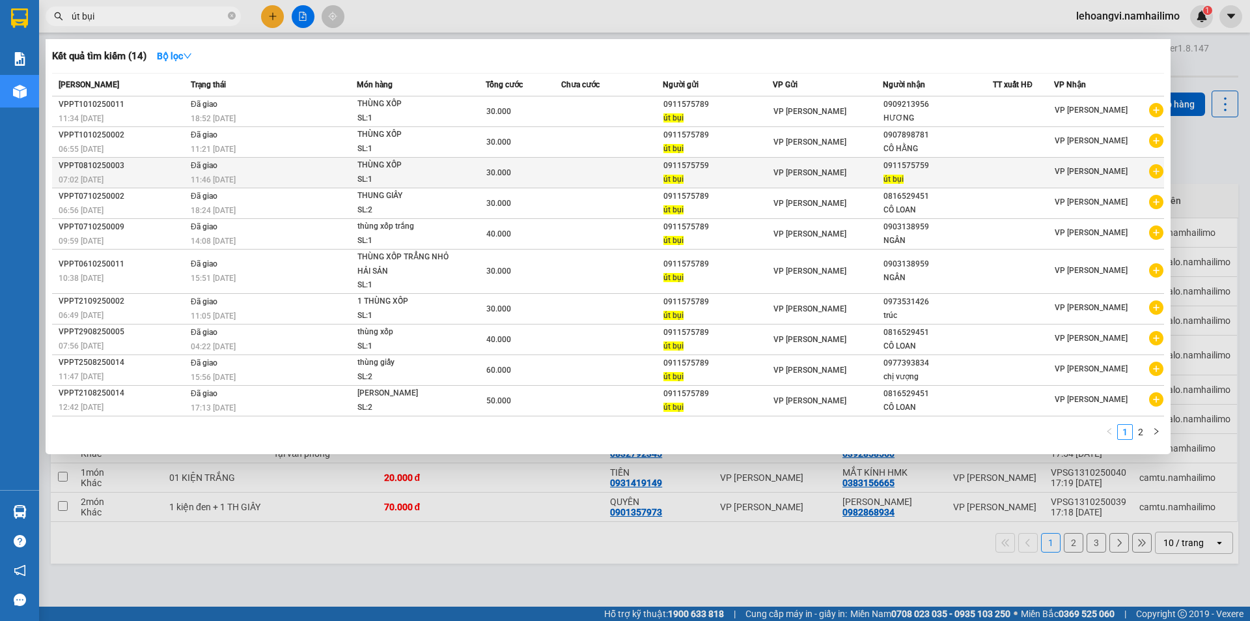
type input "út bụi"
click at [1155, 171] on icon "plus-circle" at bounding box center [1156, 171] width 14 height 14
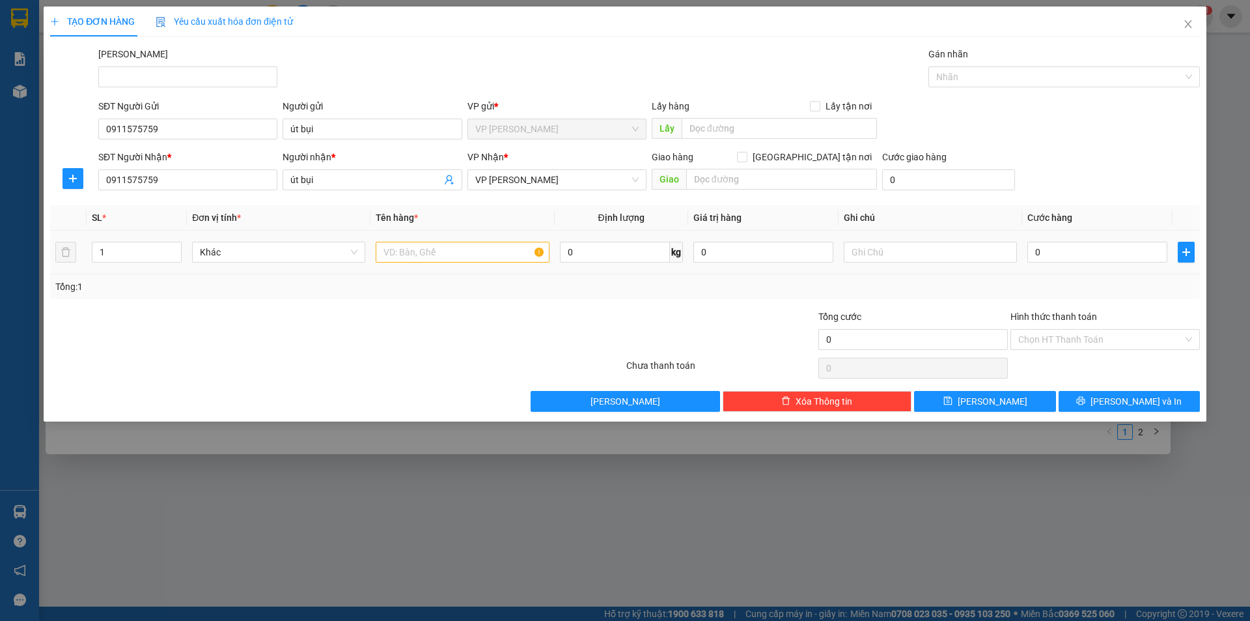
click at [471, 236] on td at bounding box center [463, 253] width 184 height 44
click at [479, 247] on input "text" at bounding box center [462, 252] width 173 height 21
type input "thùng xốp"
click at [1080, 248] on input "0" at bounding box center [1098, 252] width 140 height 21
type input "3"
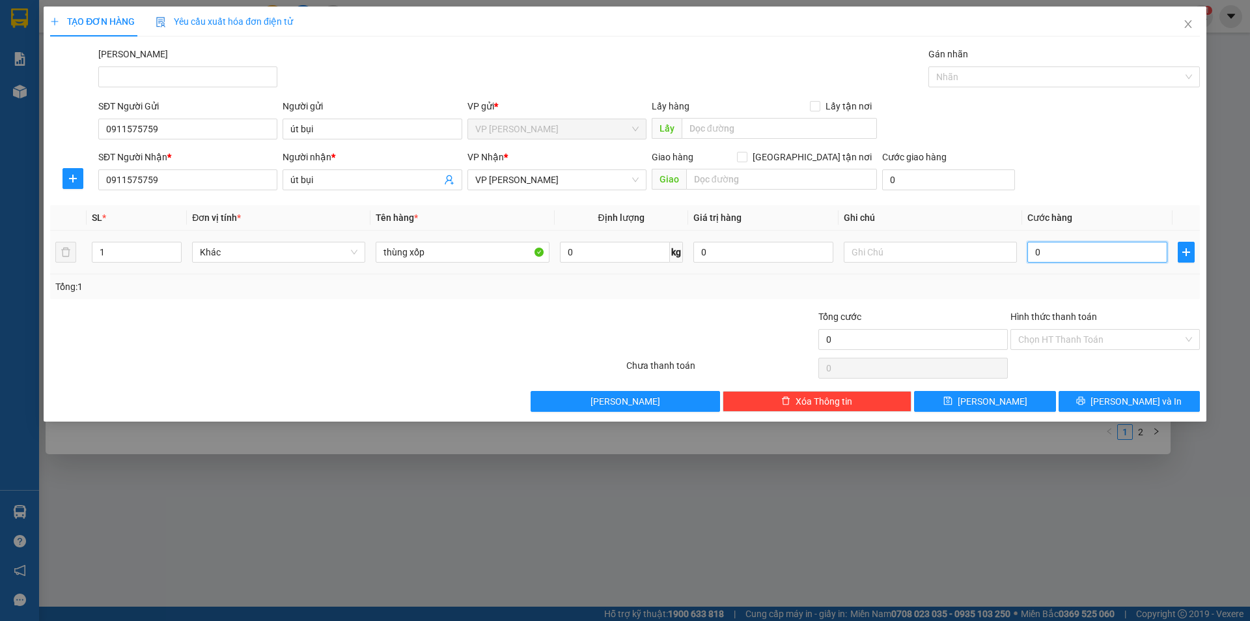
type input "3"
type input "30"
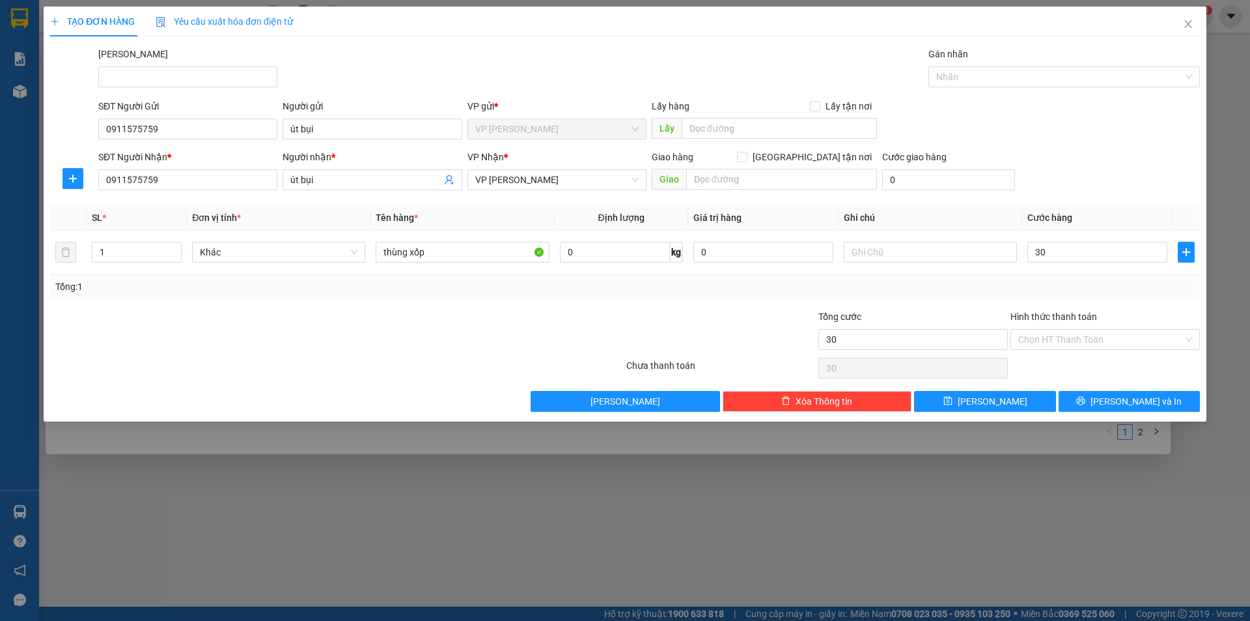
type input "30.000"
click at [1007, 305] on div "Transit Pickup Surcharge Ids Transit Deliver Surcharge Ids Transit Deliver Surc…" at bounding box center [625, 229] width 1150 height 365
click at [1083, 392] on button "[PERSON_NAME] và In" at bounding box center [1129, 401] width 141 height 21
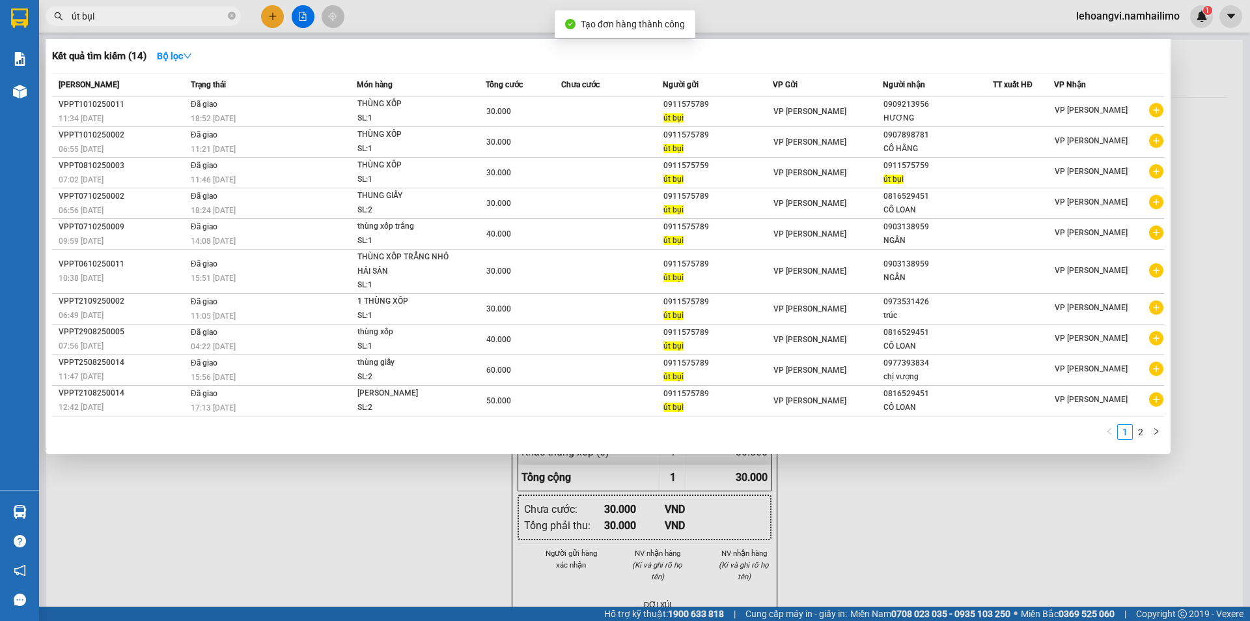
click at [875, 577] on div at bounding box center [625, 310] width 1250 height 621
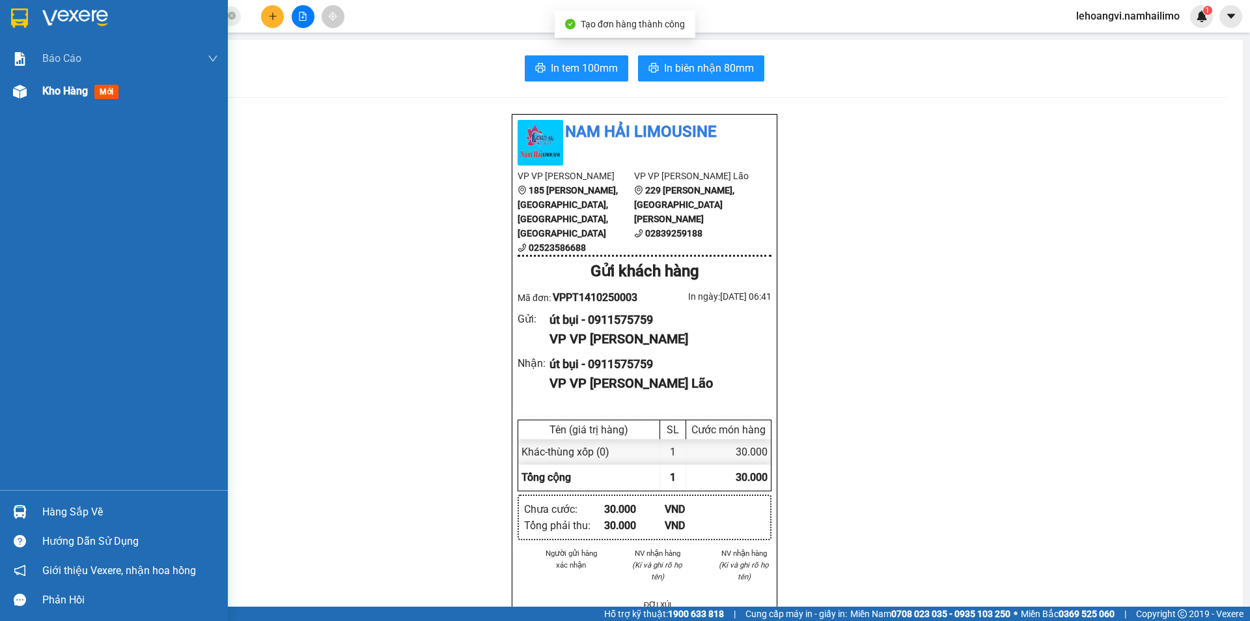
click at [38, 98] on div "Kho hàng mới" at bounding box center [114, 91] width 228 height 33
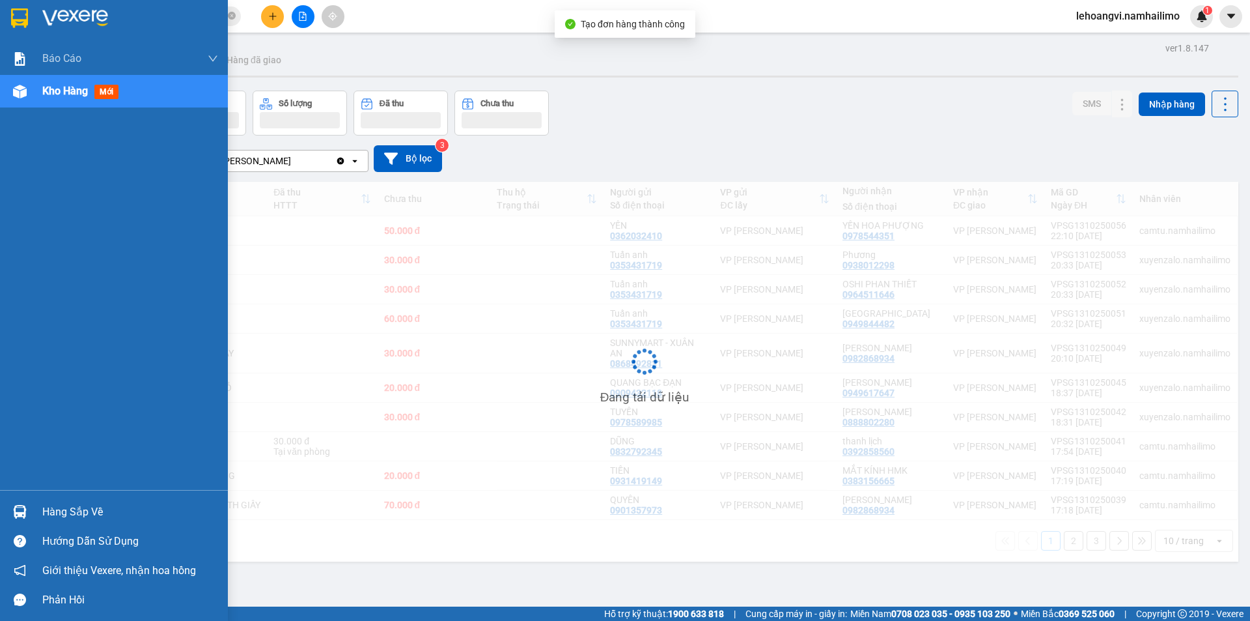
click at [70, 91] on span "Kho hàng" at bounding box center [65, 91] width 46 height 12
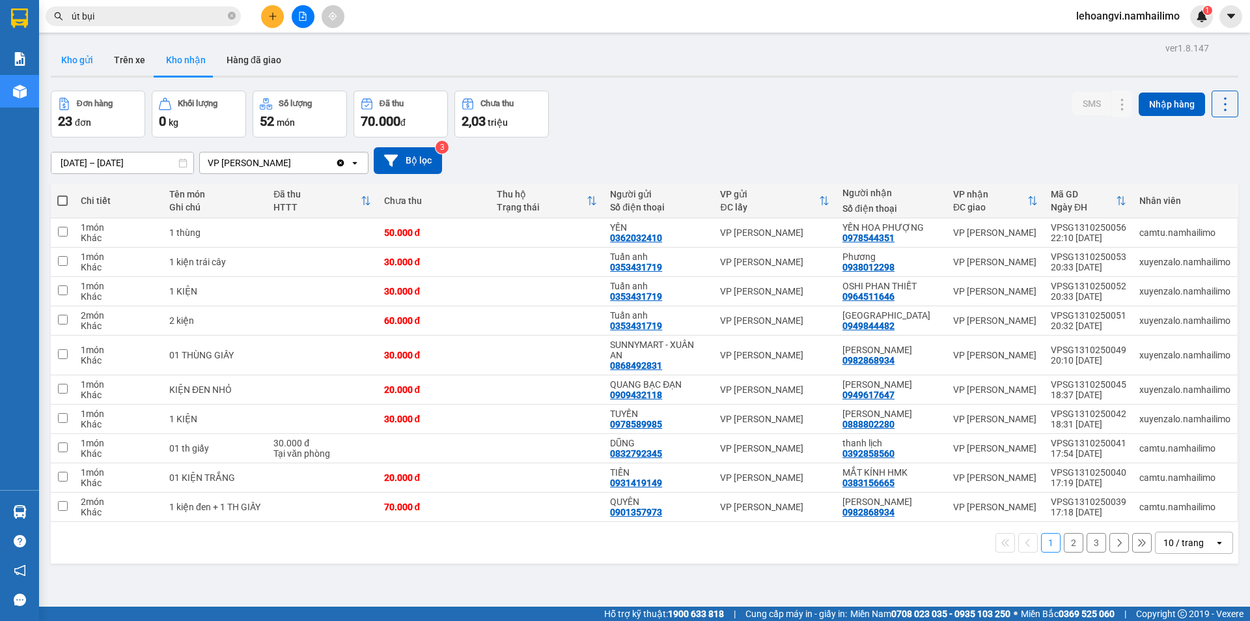
click at [78, 64] on button "Kho gửi" at bounding box center [77, 59] width 53 height 31
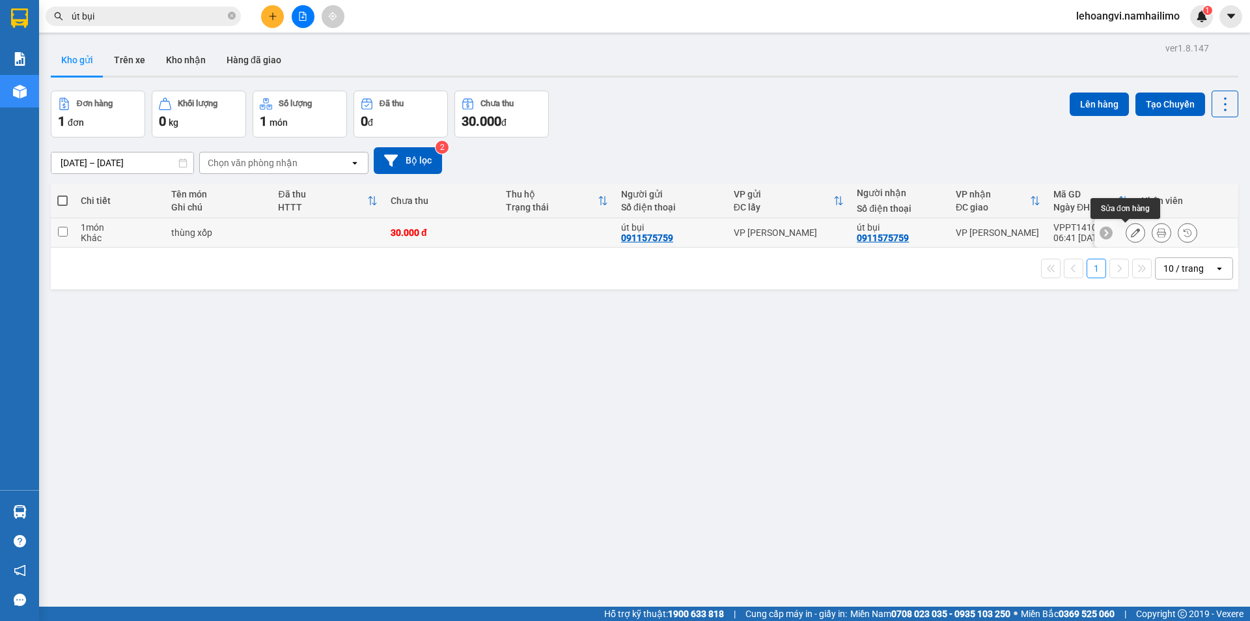
click at [1131, 232] on icon at bounding box center [1135, 232] width 9 height 9
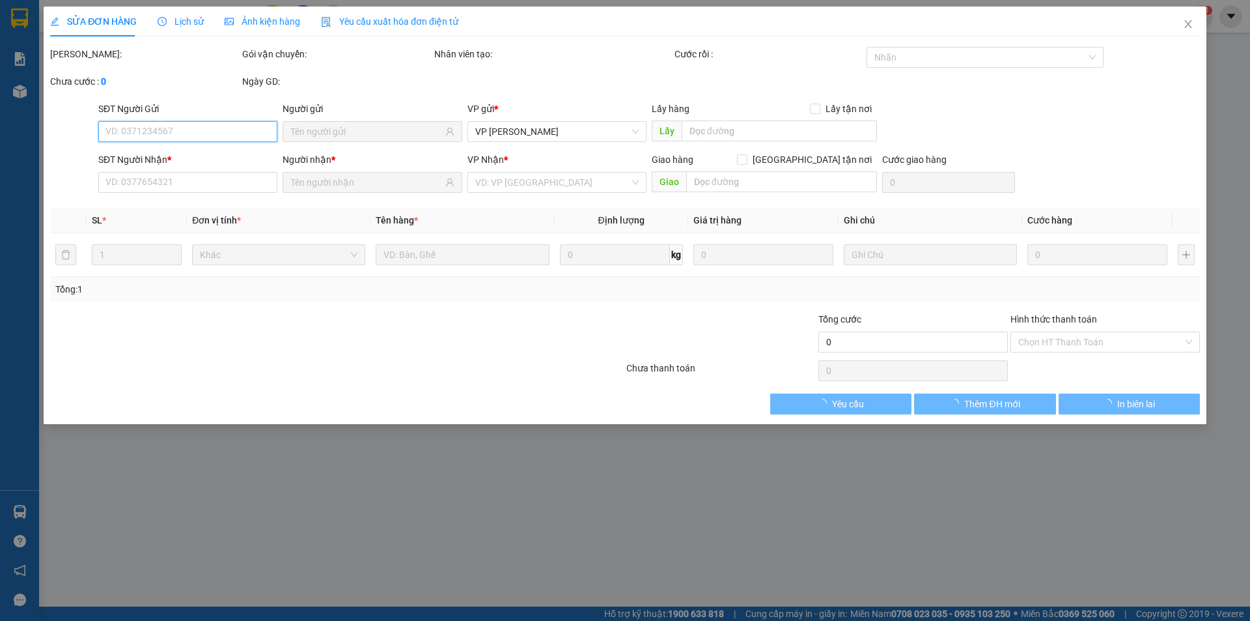
type input "0911575759"
type input "30.000"
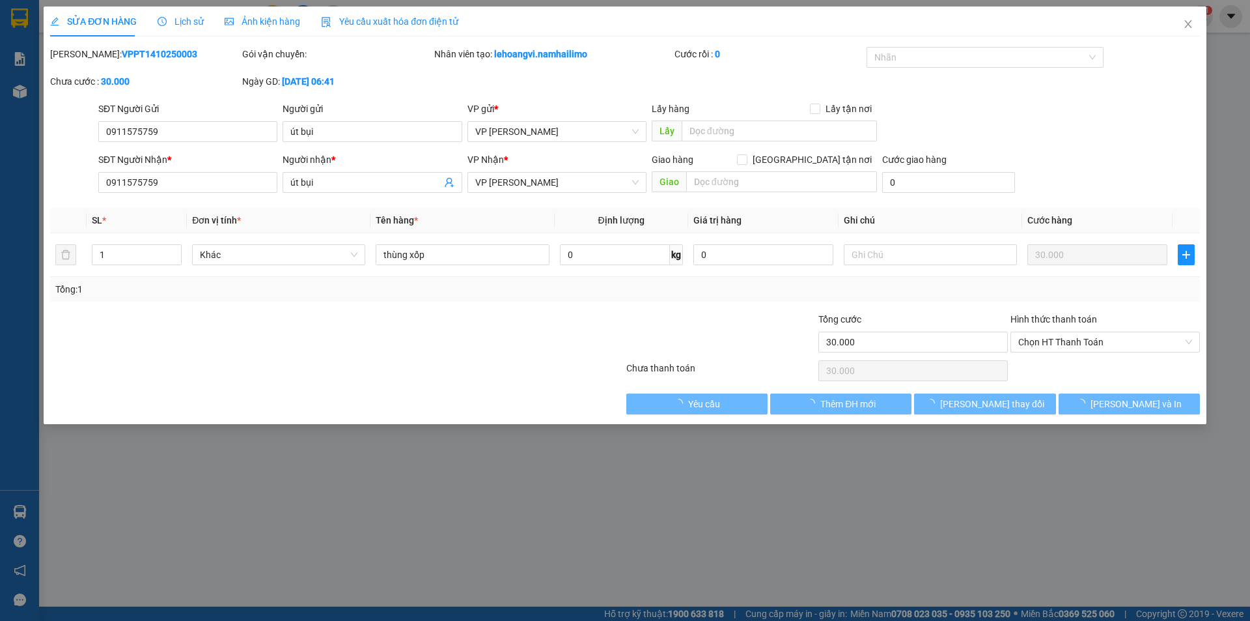
click at [1104, 330] on div "Hình thức thanh toán" at bounding box center [1105, 322] width 189 height 20
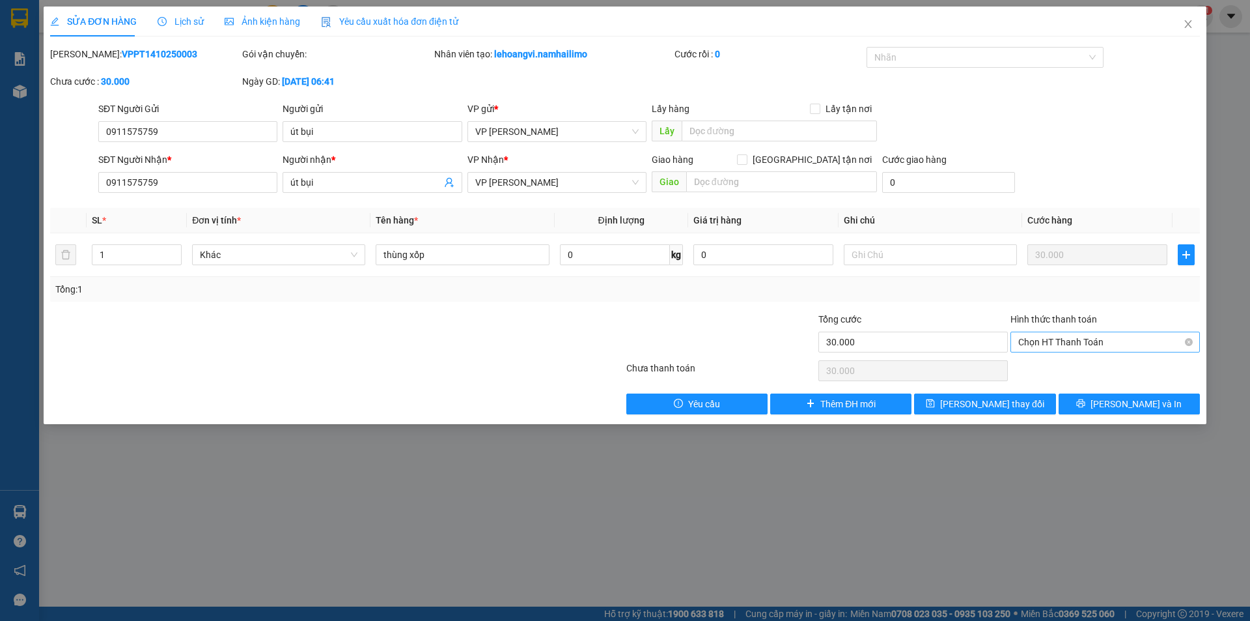
click at [1105, 336] on span "Chọn HT Thanh Toán" at bounding box center [1105, 342] width 174 height 20
click at [1101, 367] on div "Tại văn phòng" at bounding box center [1105, 368] width 174 height 14
type input "0"
click at [1119, 402] on span "[PERSON_NAME] và In" at bounding box center [1136, 404] width 91 height 14
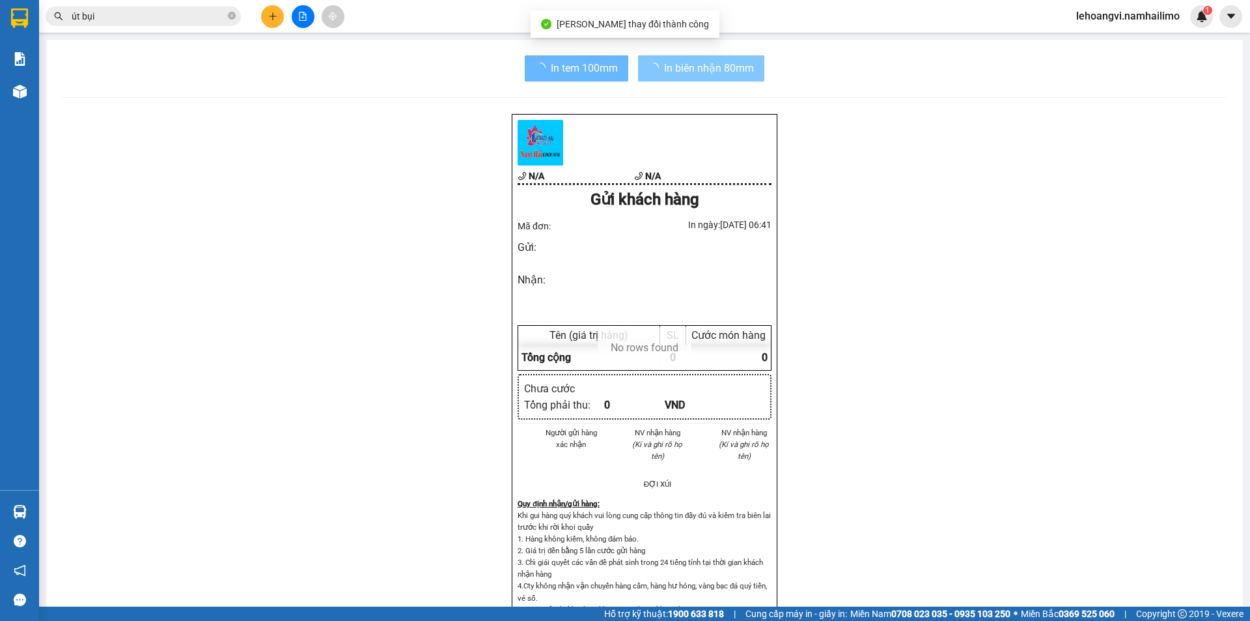
click at [709, 70] on span "In biên nhận 80mm" at bounding box center [709, 68] width 90 height 16
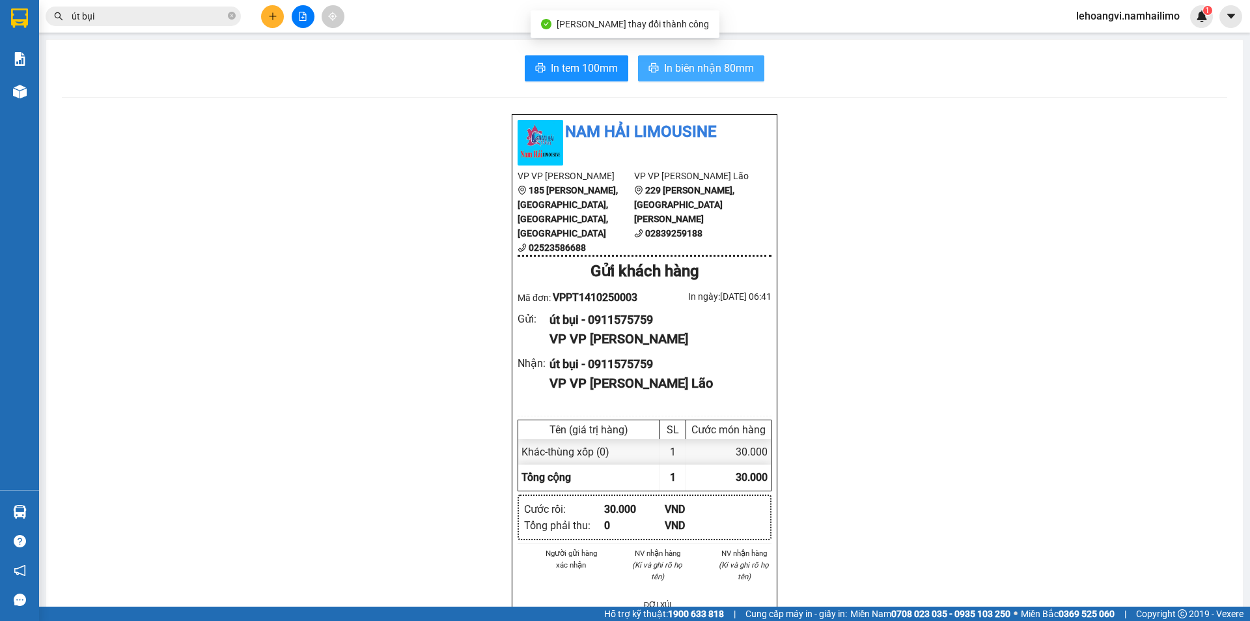
click at [709, 70] on span "In biên nhận 80mm" at bounding box center [709, 68] width 90 height 16
click at [563, 54] on div "In tem 100mm In biên nhận 80mm Nam Hải Limousine VP VP [PERSON_NAME] 185 [PERSO…" at bounding box center [644, 604] width 1197 height 1129
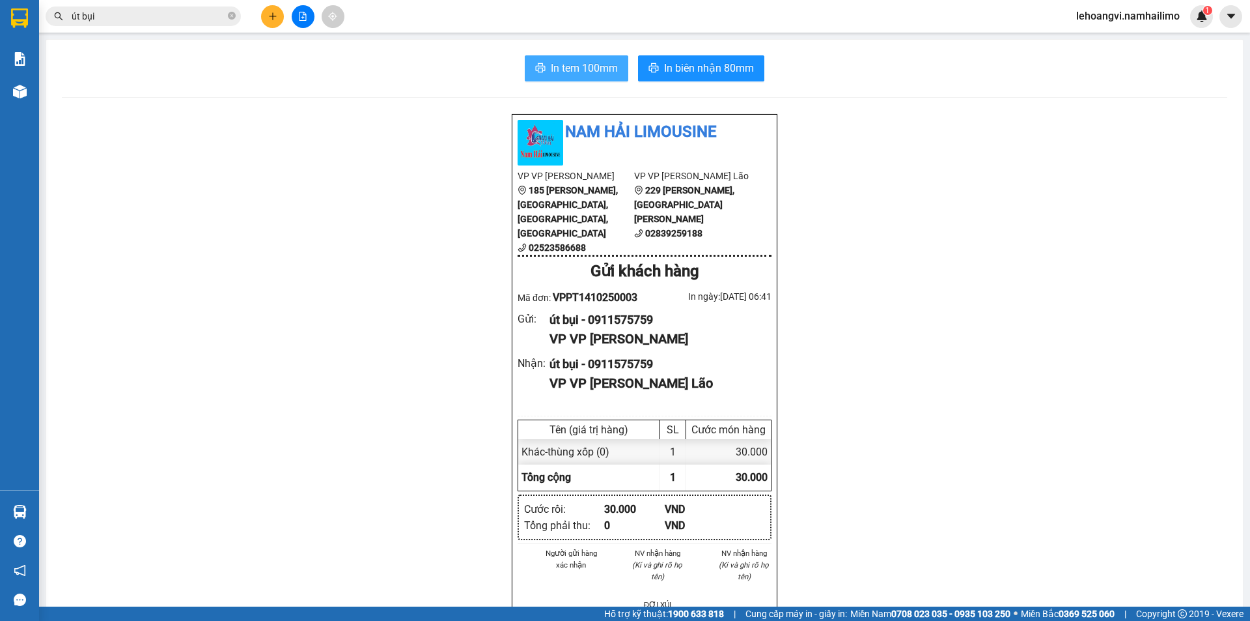
click at [563, 74] on span "In tem 100mm" at bounding box center [584, 68] width 67 height 16
click at [275, 18] on icon "plus" at bounding box center [272, 16] width 9 height 9
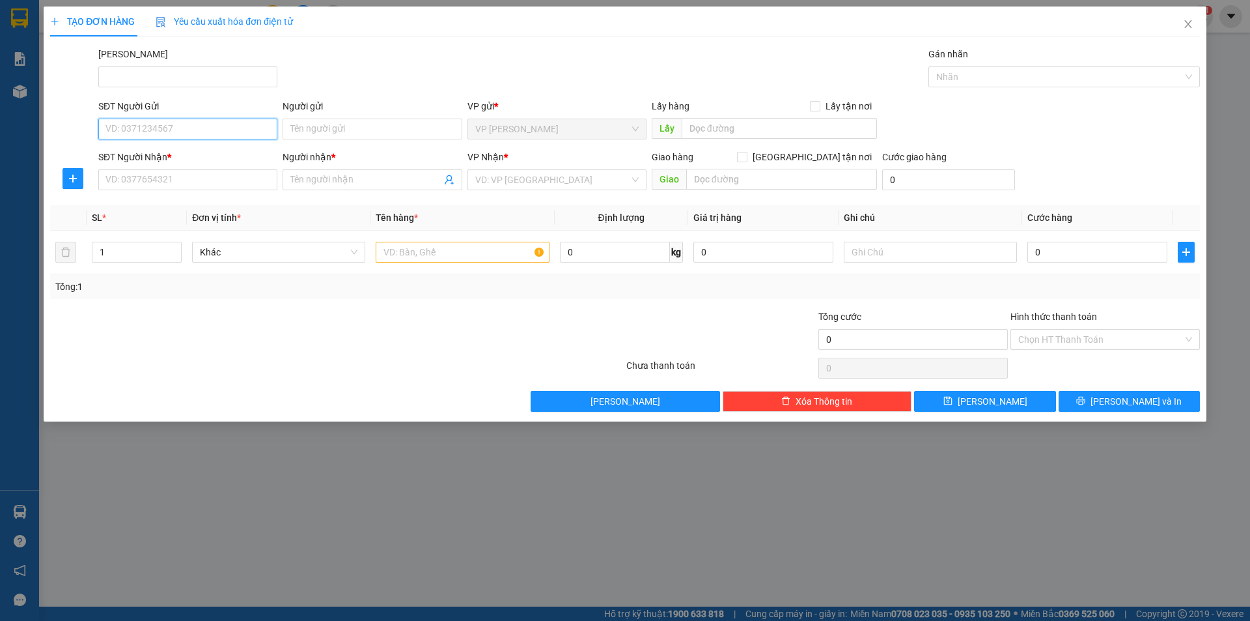
click at [169, 129] on input "SĐT Người Gửi" at bounding box center [187, 129] width 179 height 21
type input "0965601417"
click at [202, 160] on div "0965601417 - ANH PHÁT" at bounding box center [187, 155] width 163 height 14
type input "ANH PHÁT"
type input "0353000874"
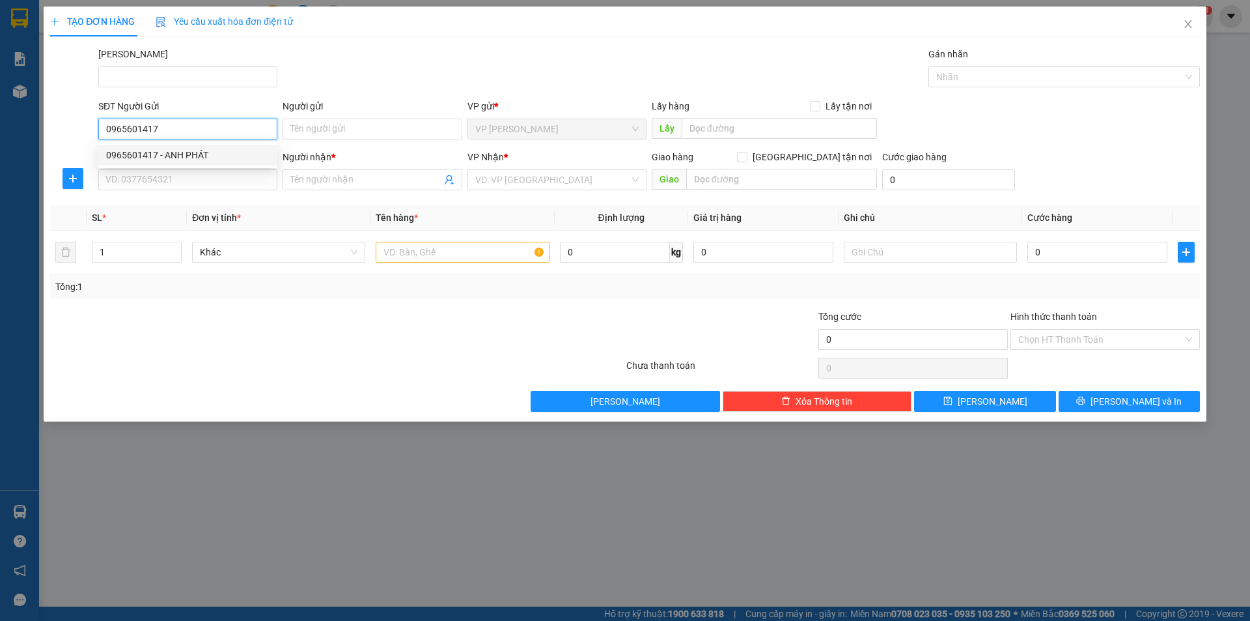
type input "HUYỀN"
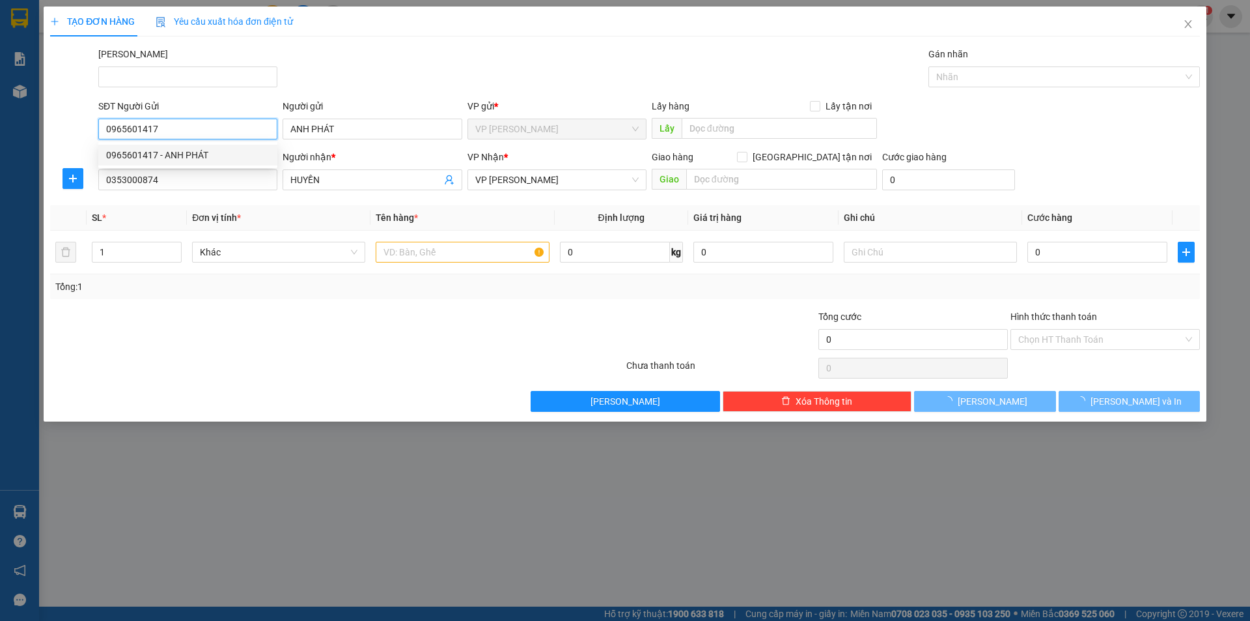
type input "40.000"
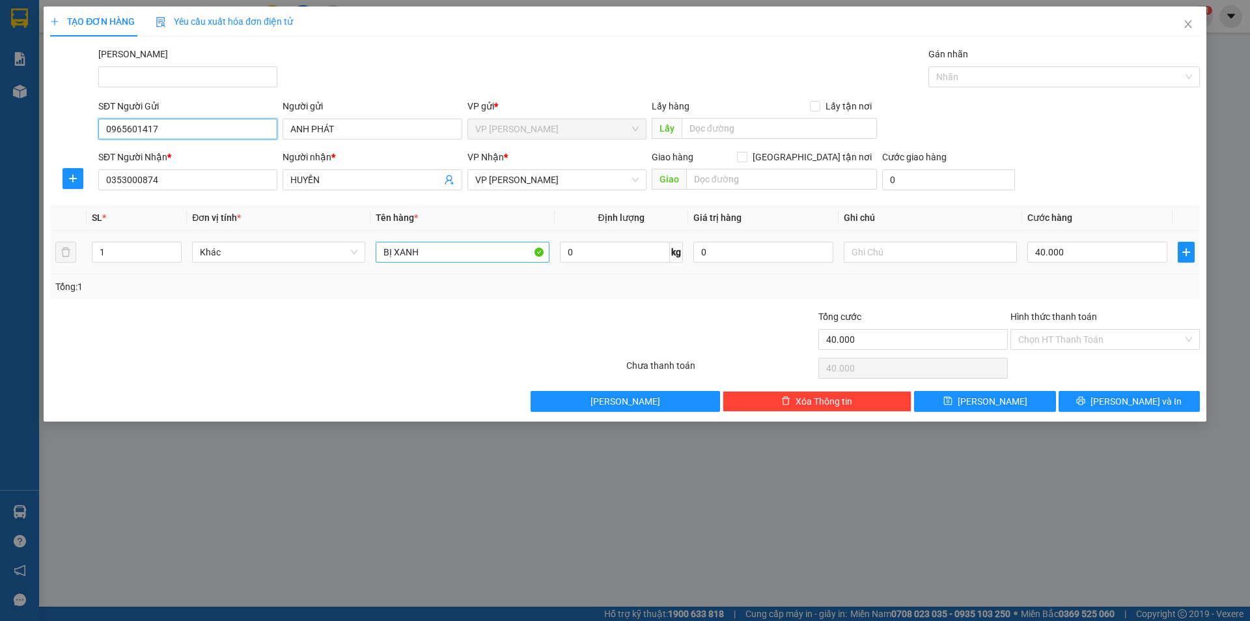
type input "0965601417"
click at [456, 253] on input "BỊ XANH" at bounding box center [462, 252] width 173 height 21
type input "thùng xốp"
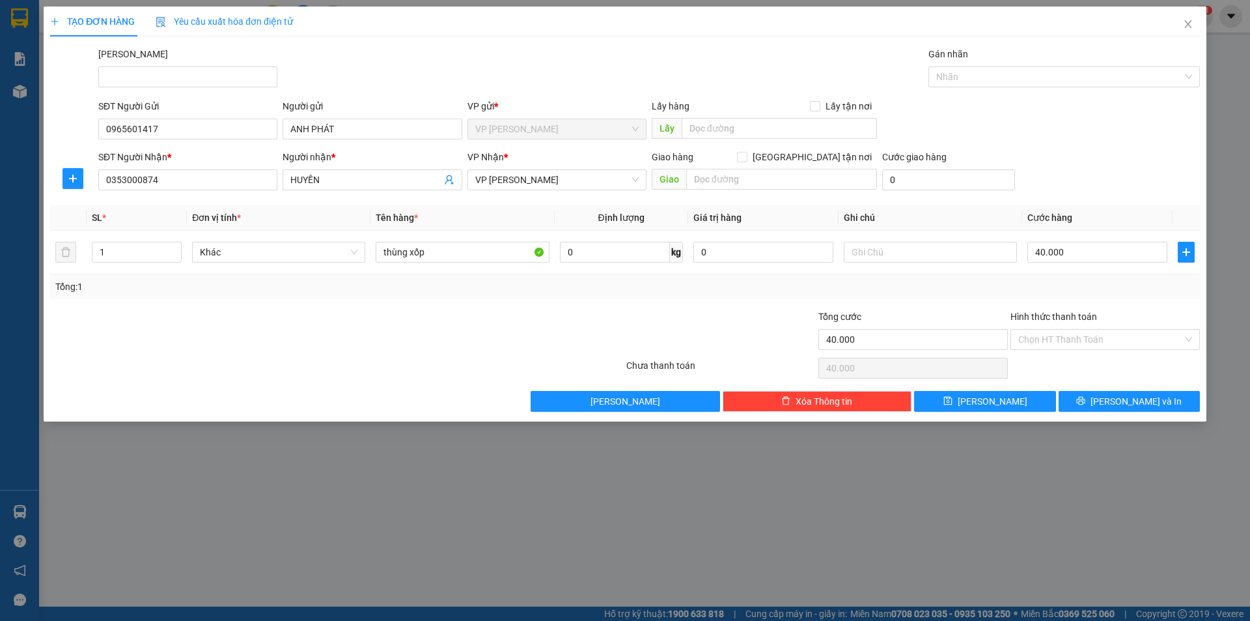
click at [1093, 288] on div "Tổng: 1" at bounding box center [625, 286] width 1140 height 14
click at [1095, 328] on div "Hình thức thanh toán" at bounding box center [1105, 319] width 189 height 20
click at [1091, 341] on input "Hình thức thanh toán" at bounding box center [1100, 339] width 165 height 20
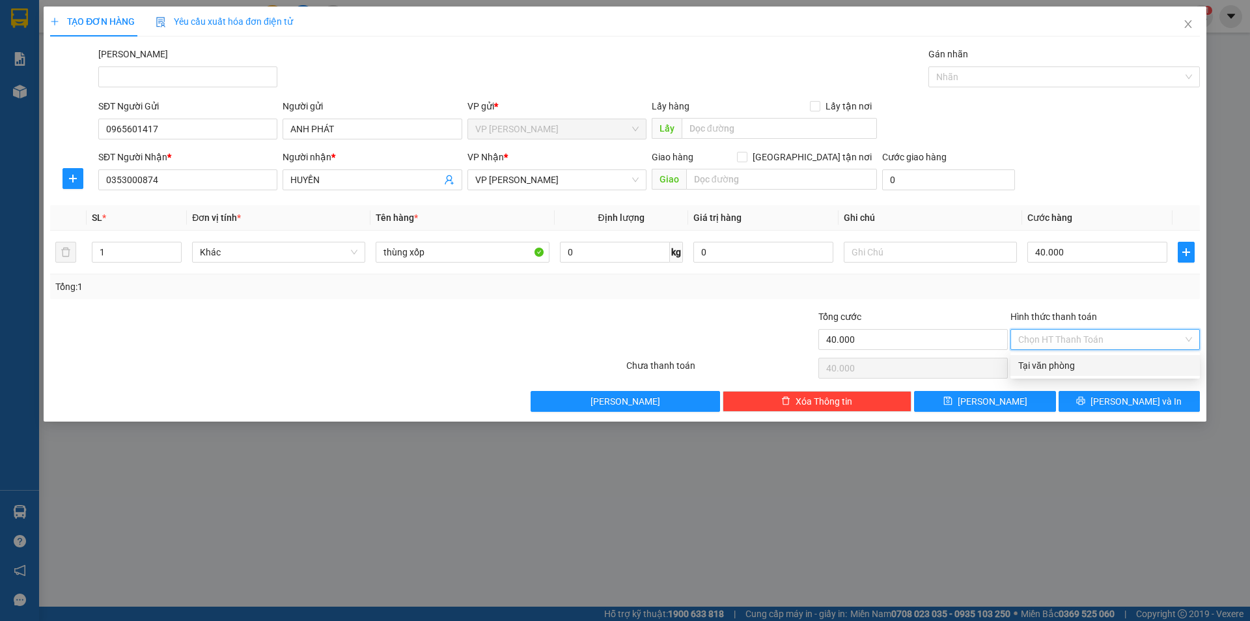
click at [1084, 369] on div "Tại văn phòng" at bounding box center [1105, 365] width 174 height 14
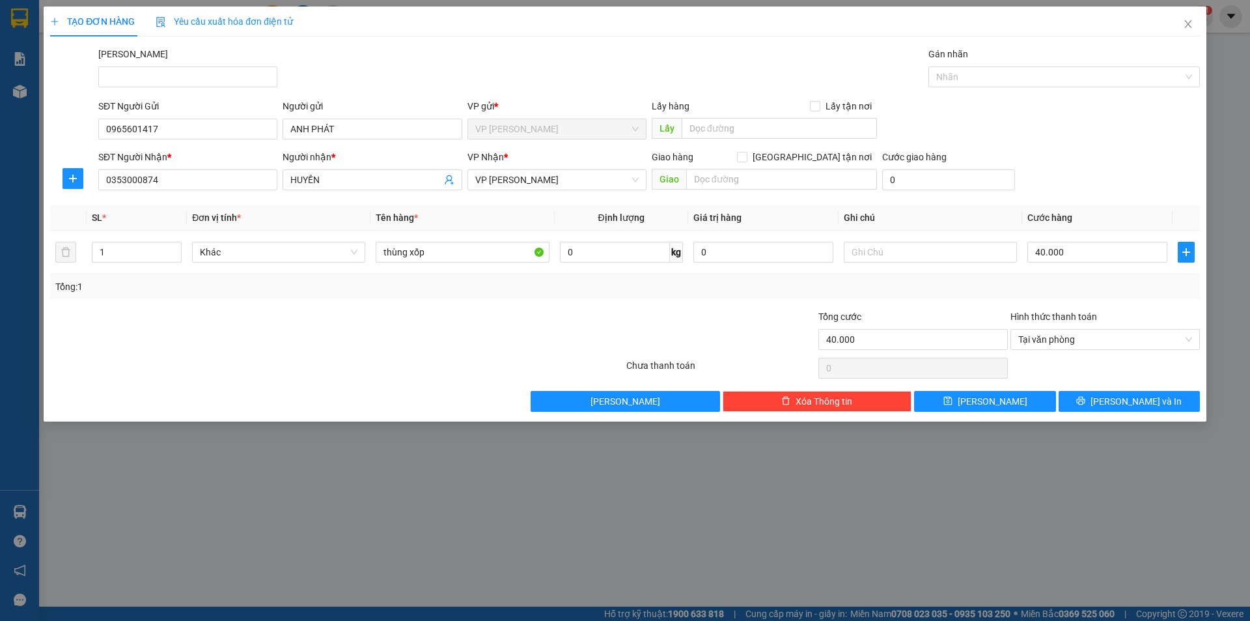
click at [1106, 412] on div "TẠO ĐƠN HÀNG Yêu cầu xuất hóa đơn điện tử Transit Pickup Surcharge Ids Transit …" at bounding box center [625, 214] width 1163 height 415
click at [1085, 400] on icon "printer" at bounding box center [1080, 400] width 9 height 9
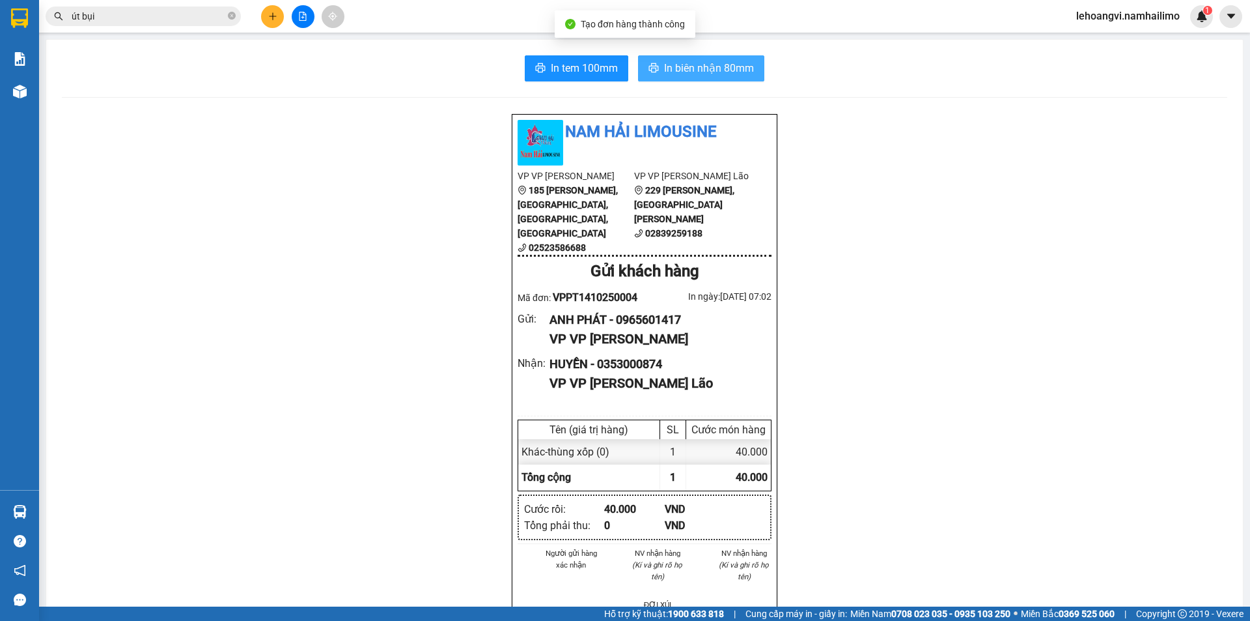
click at [671, 59] on button "In biên nhận 80mm" at bounding box center [701, 68] width 126 height 26
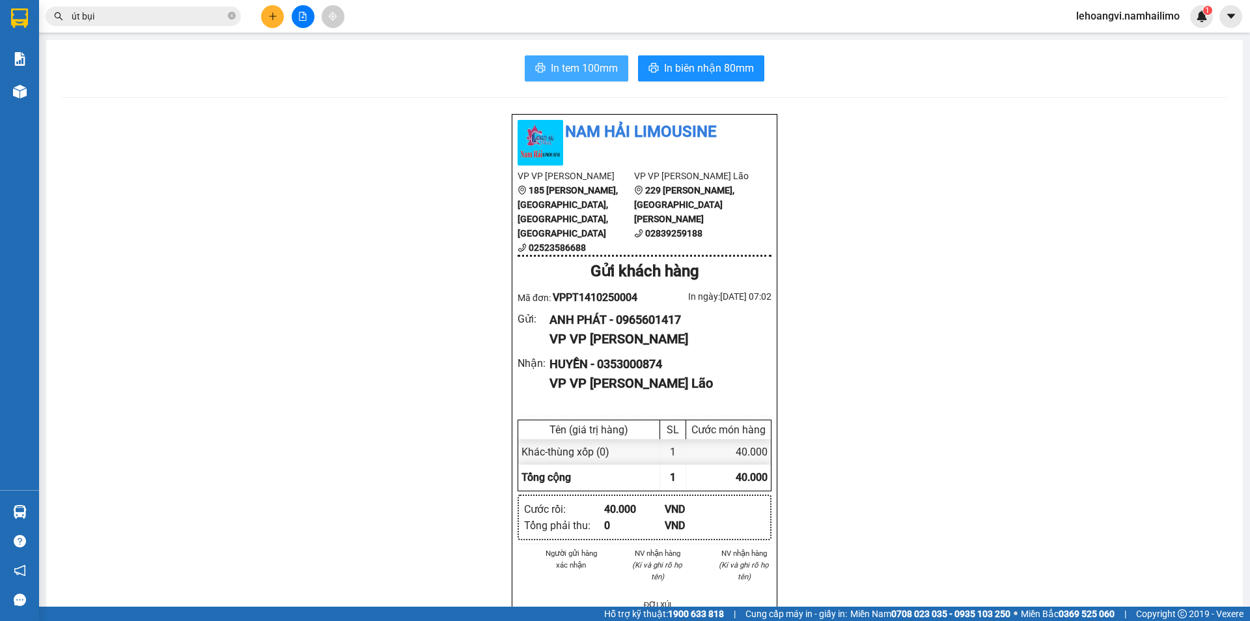
click at [594, 62] on span "In tem 100mm" at bounding box center [584, 68] width 67 height 16
click at [605, 74] on span "In tem 100mm" at bounding box center [584, 68] width 67 height 16
click at [1232, 13] on icon "caret-down" at bounding box center [1231, 16] width 12 height 12
click at [1164, 12] on span "lehoangvi.namhailimo" at bounding box center [1128, 16] width 124 height 16
click at [1117, 38] on span "Đăng xuất" at bounding box center [1133, 40] width 97 height 14
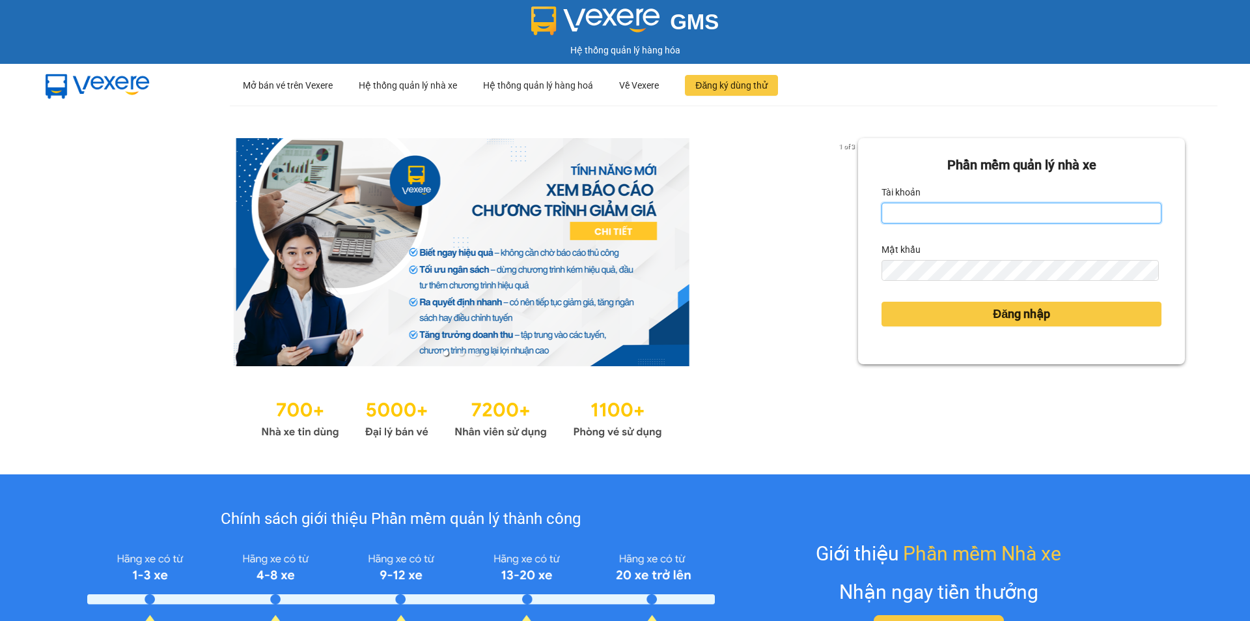
click at [928, 207] on input "Tài khoản" at bounding box center [1022, 213] width 280 height 21
type input "thuytien.namhailimo"
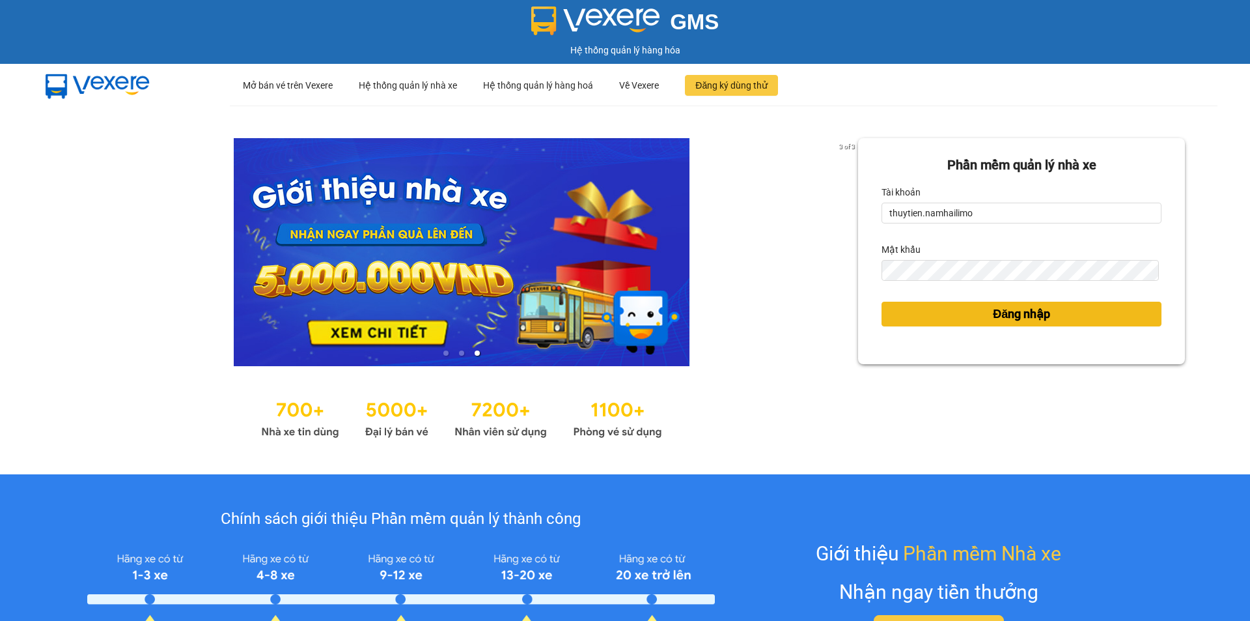
click at [994, 322] on span "Đăng nhập" at bounding box center [1021, 314] width 57 height 18
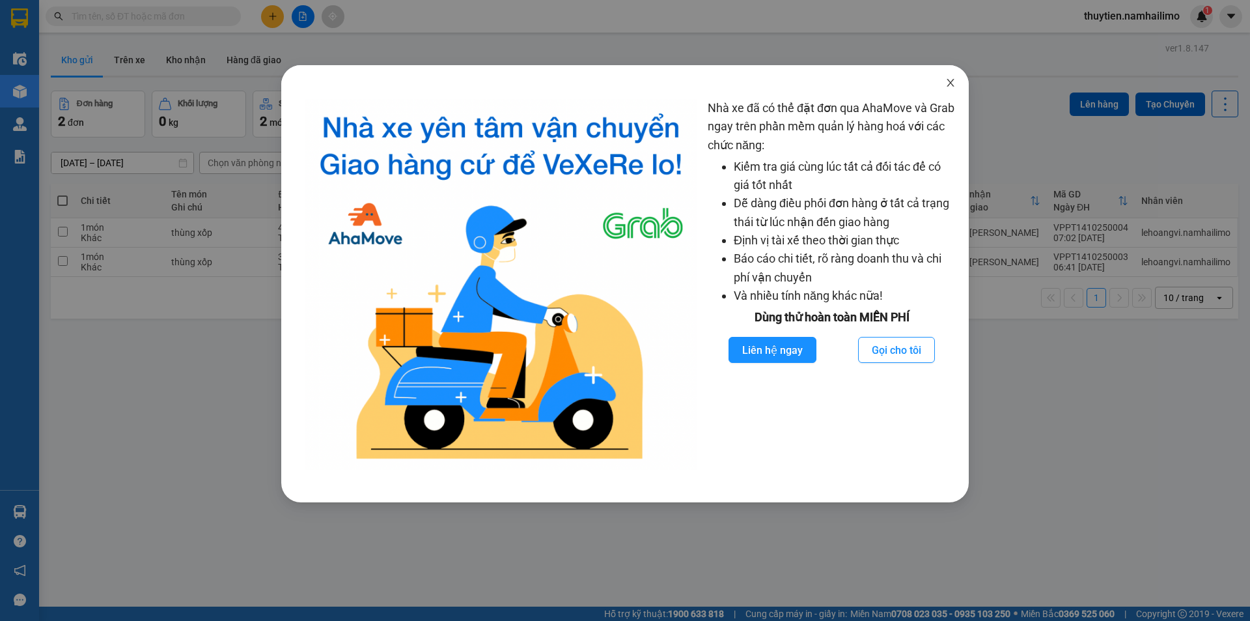
click at [949, 80] on icon "close" at bounding box center [950, 82] width 10 height 10
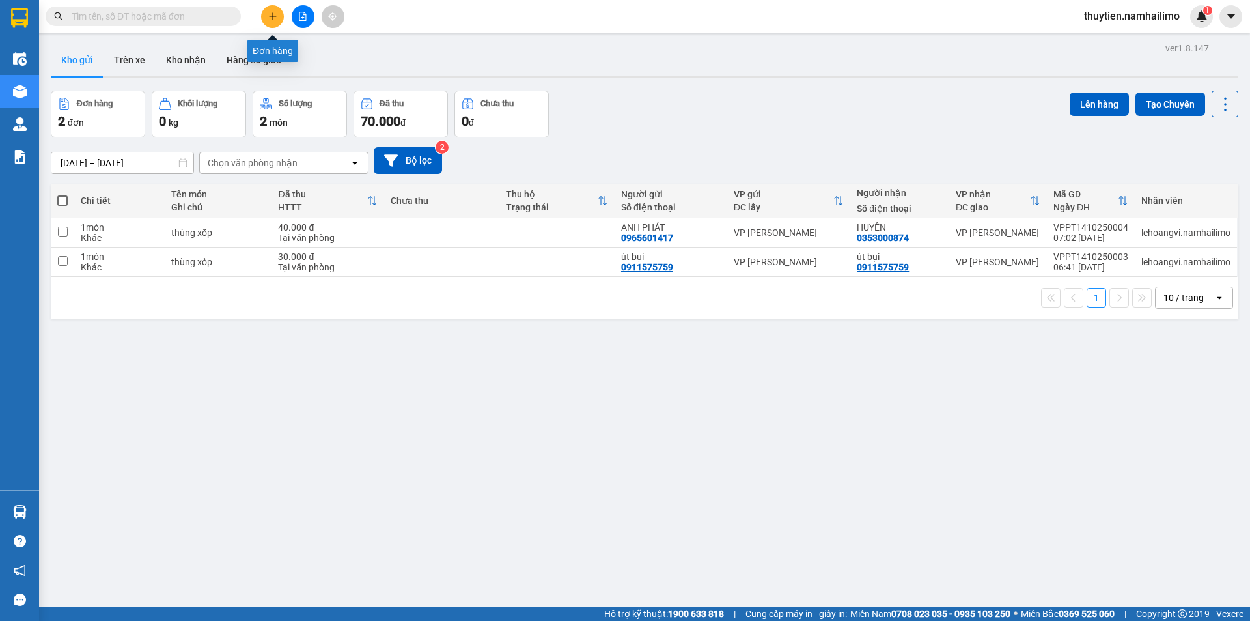
click at [273, 14] on icon "plus" at bounding box center [272, 16] width 9 height 9
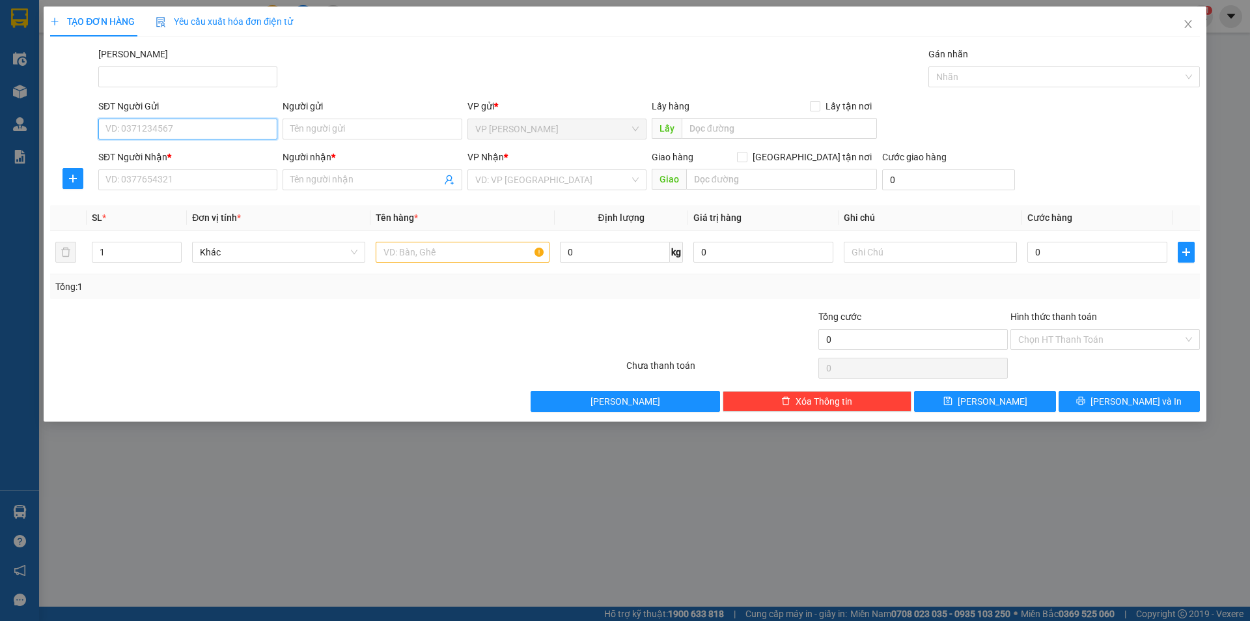
click at [144, 122] on input "SĐT Người Gửi" at bounding box center [187, 129] width 179 height 21
type input "0377438928"
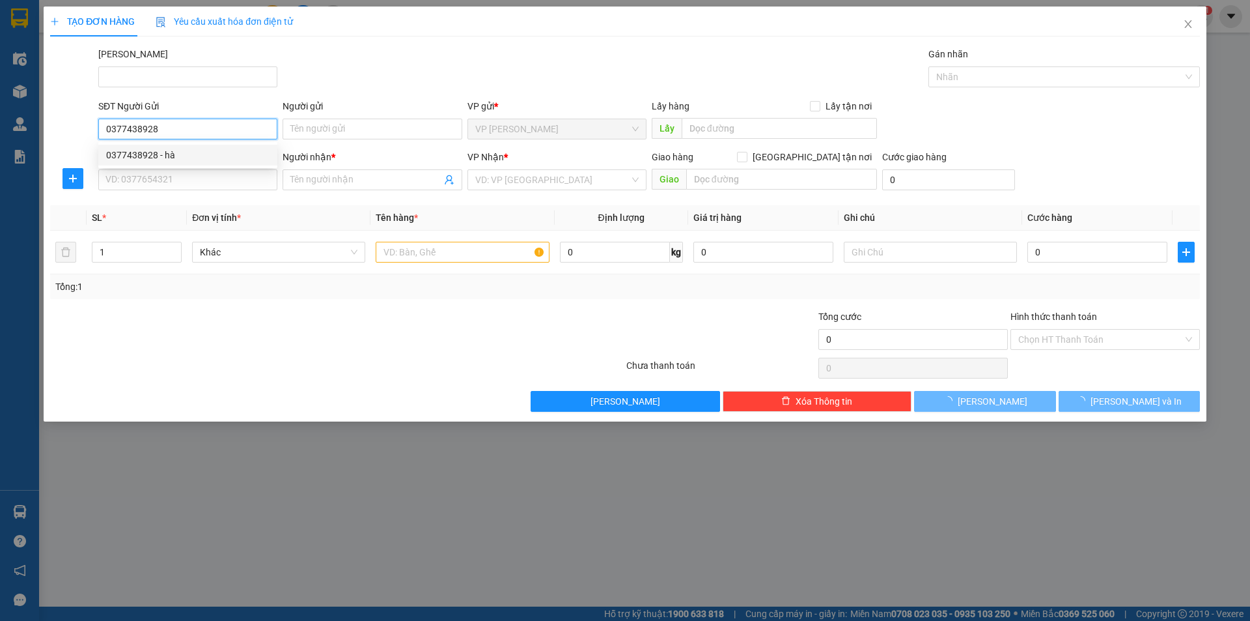
click at [161, 160] on div "0377438928 - hà" at bounding box center [187, 155] width 163 height 14
type input "hà"
type input "0348072947"
type input "trinh"
type input "30.000"
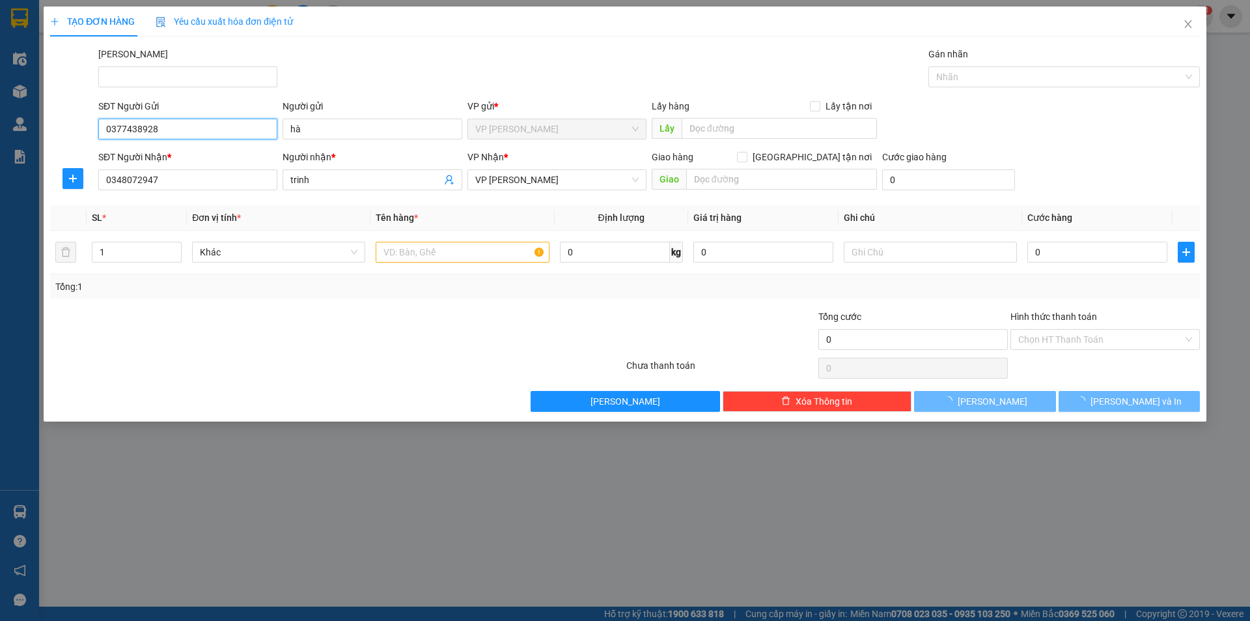
type input "30.000"
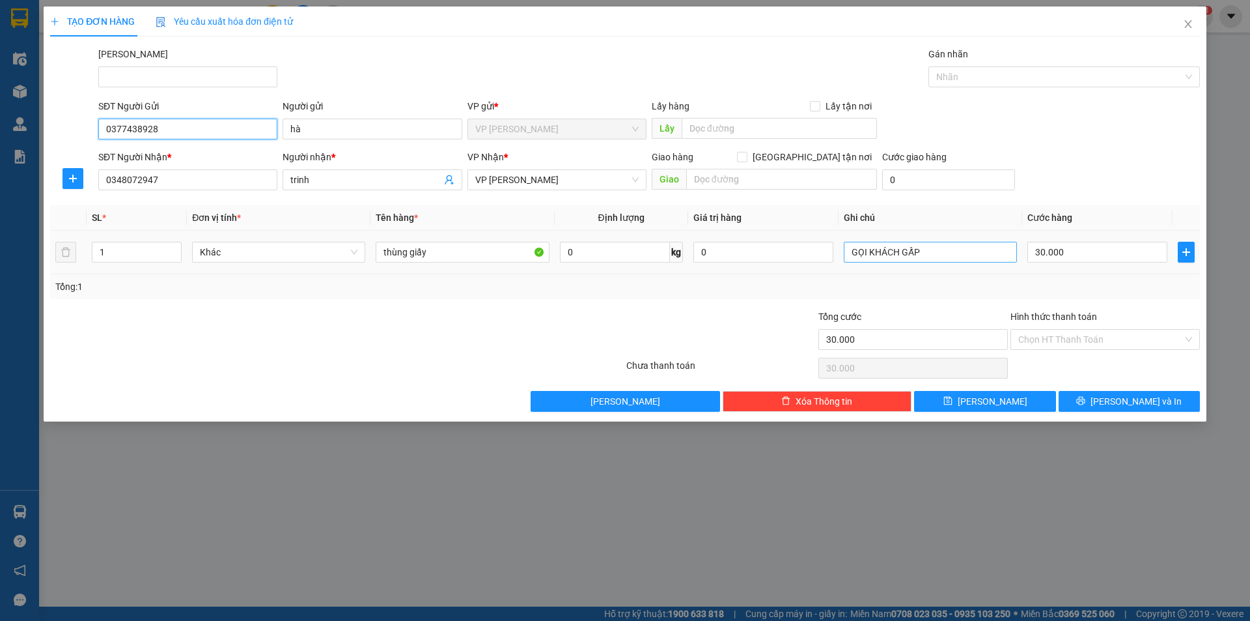
type input "0377438928"
click at [939, 256] on input "GỌI KHÁCH GẤP" at bounding box center [930, 252] width 173 height 21
type input "G"
click at [1078, 248] on input "30.000" at bounding box center [1098, 252] width 140 height 21
type input "4"
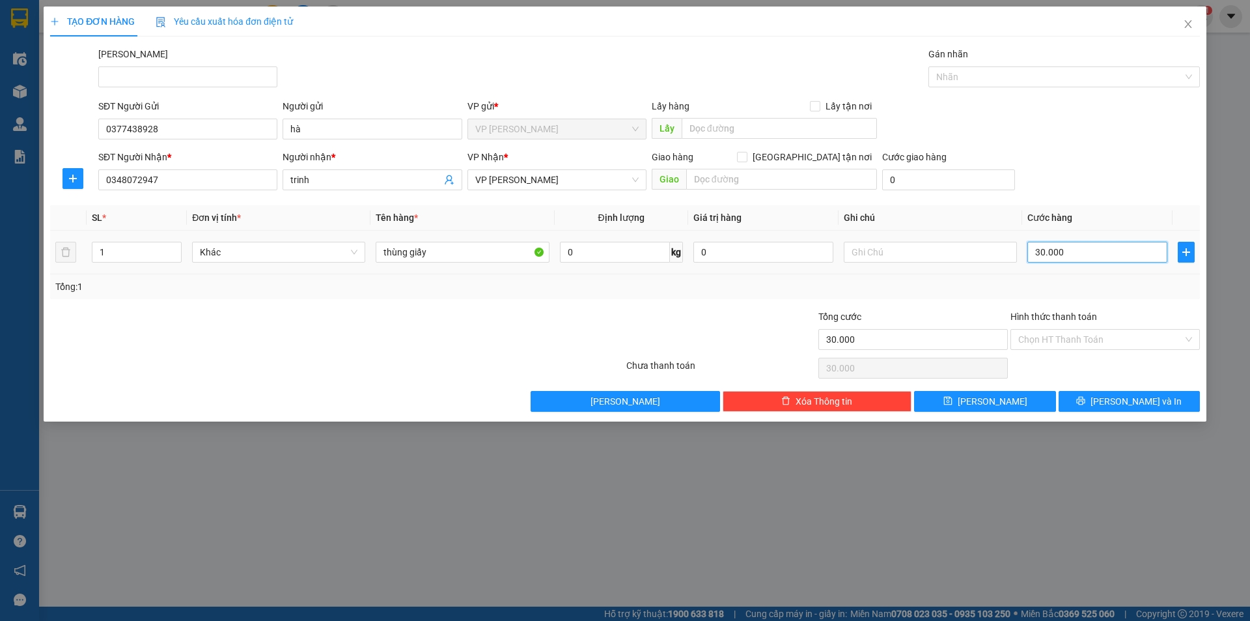
type input "4"
type input "40"
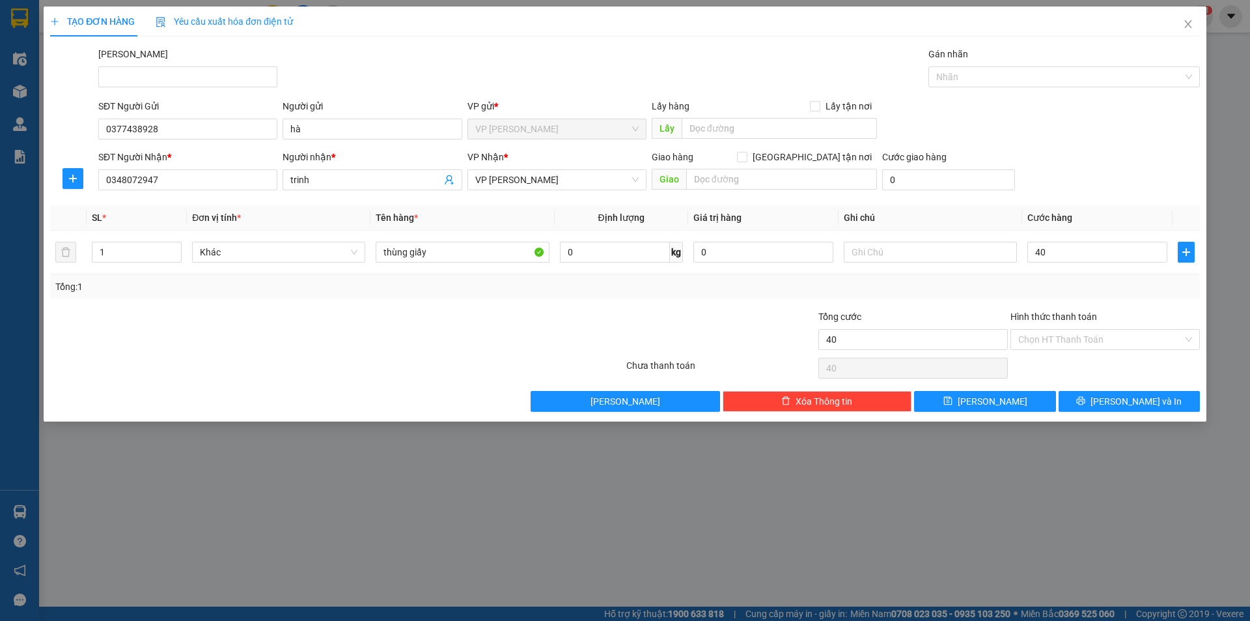
click at [1106, 276] on div "Tổng: 1" at bounding box center [625, 286] width 1150 height 25
type input "40.000"
click at [1076, 336] on input "Hình thức thanh toán" at bounding box center [1100, 339] width 165 height 20
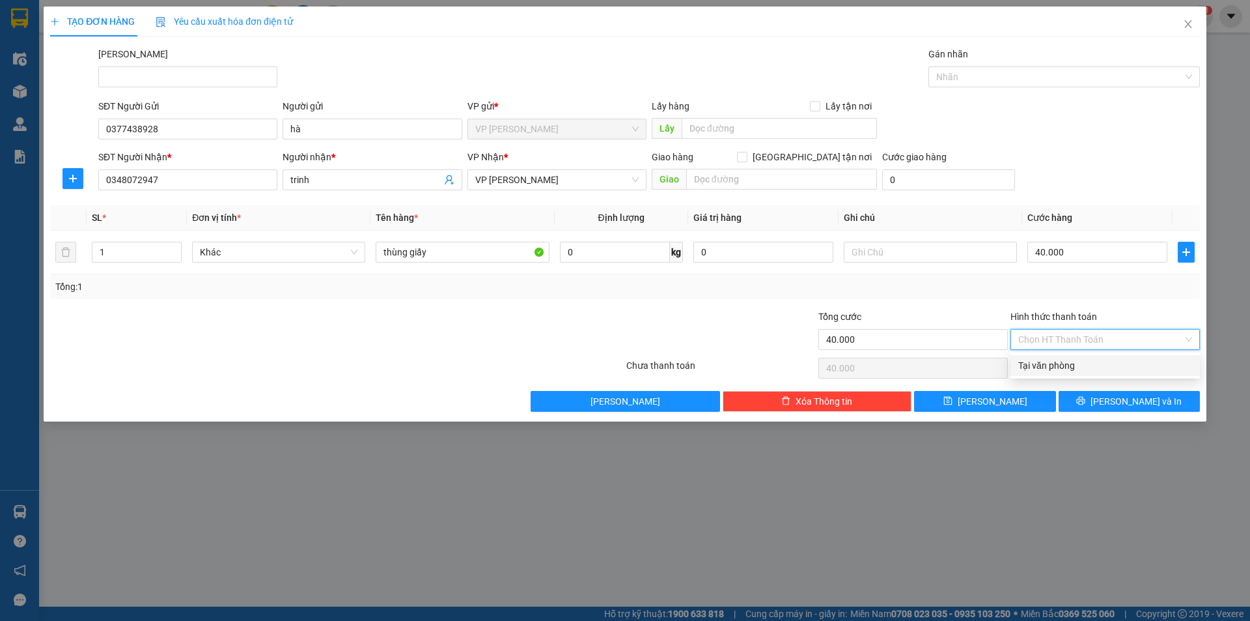
click at [1070, 365] on div "Tại văn phòng" at bounding box center [1105, 365] width 174 height 14
type input "0"
click at [1119, 400] on span "[PERSON_NAME] và In" at bounding box center [1136, 401] width 91 height 14
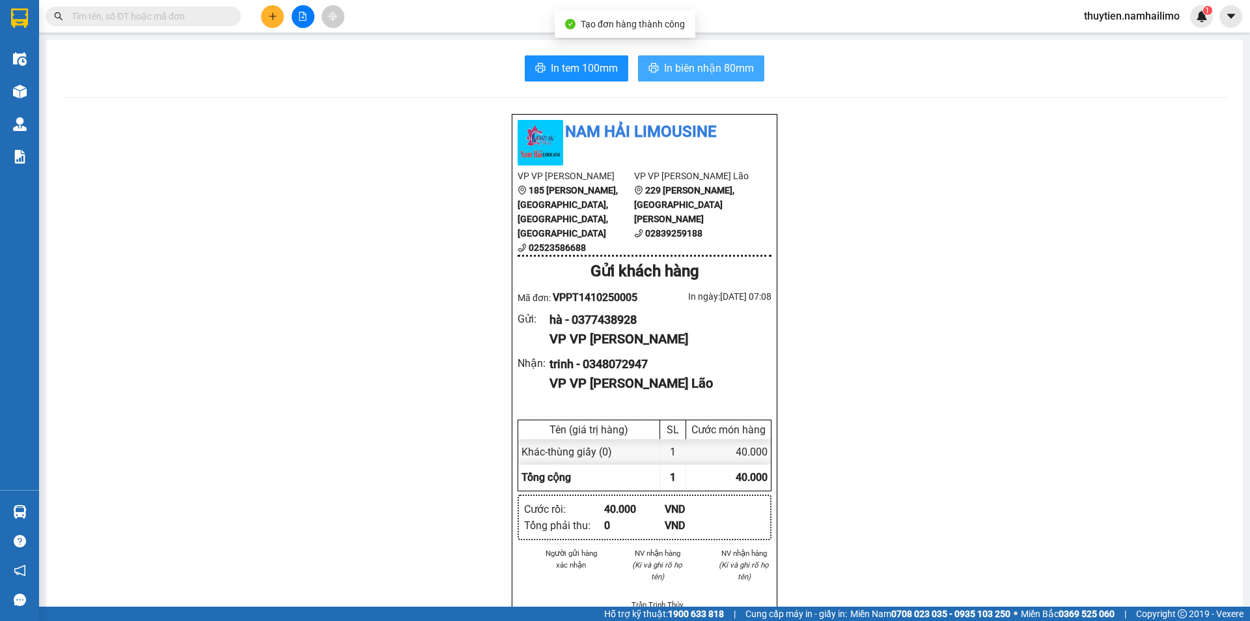
click at [703, 64] on span "In biên nhận 80mm" at bounding box center [709, 68] width 90 height 16
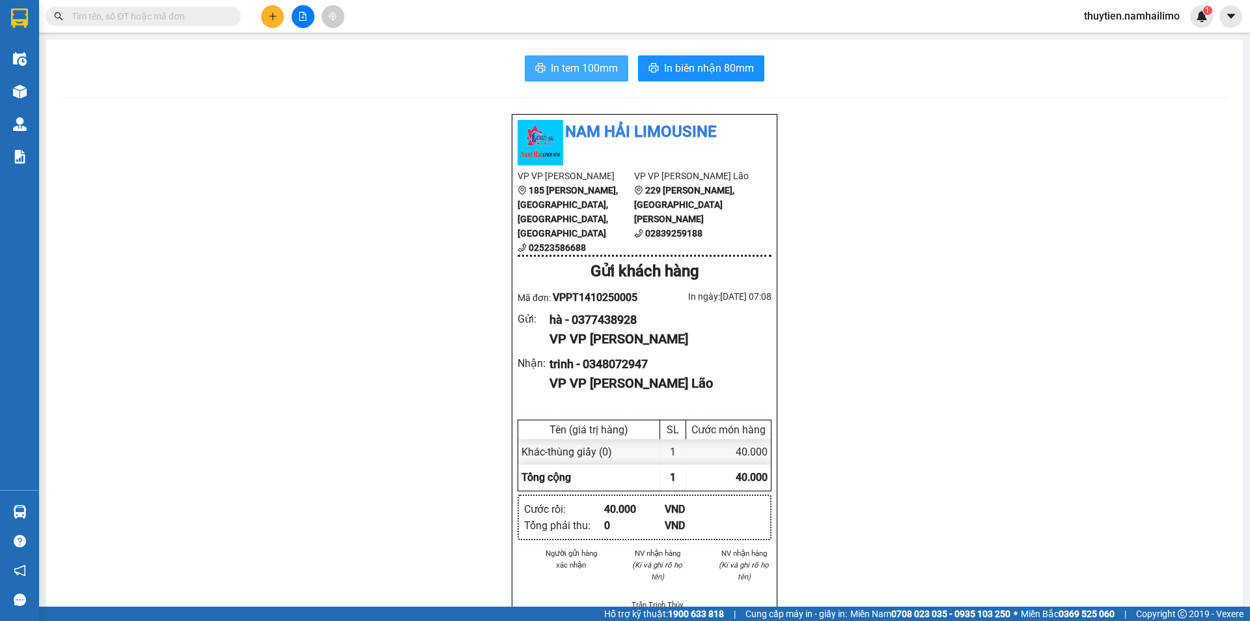
click at [588, 69] on span "In tem 100mm" at bounding box center [584, 68] width 67 height 16
